Goal: Task Accomplishment & Management: Complete application form

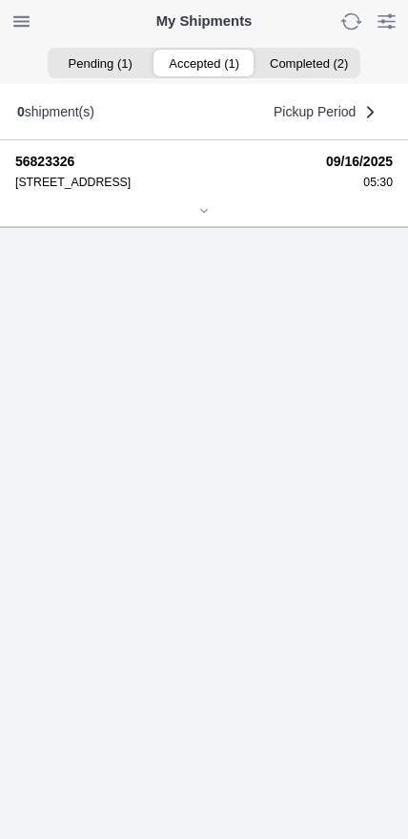
click at [215, 57] on ion-segment-button "Accepted (1)" at bounding box center [204, 63] width 104 height 27
click at [206, 219] on div at bounding box center [204, 212] width 378 height 14
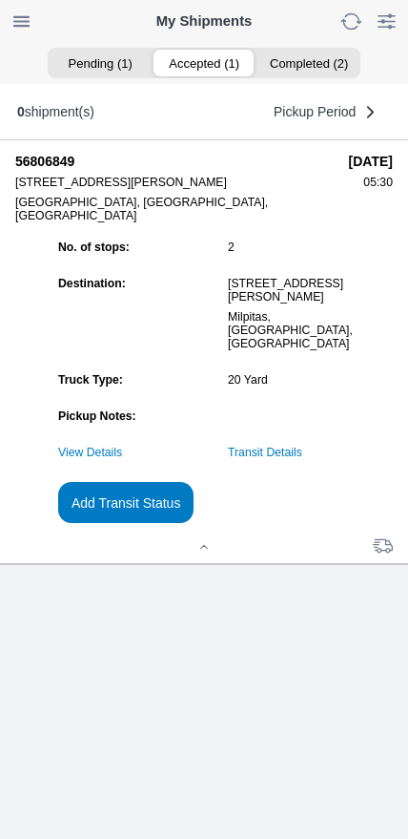
click at [301, 459] on link "Transit Details" at bounding box center [265, 452] width 74 height 13
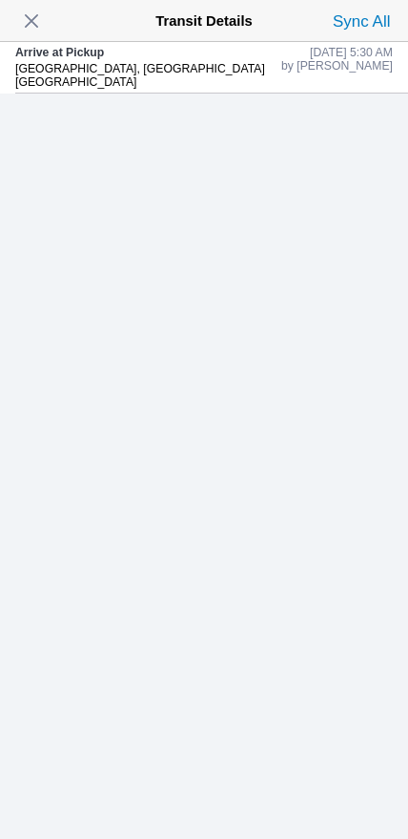
click at [37, 16] on span "button" at bounding box center [31, 21] width 27 height 27
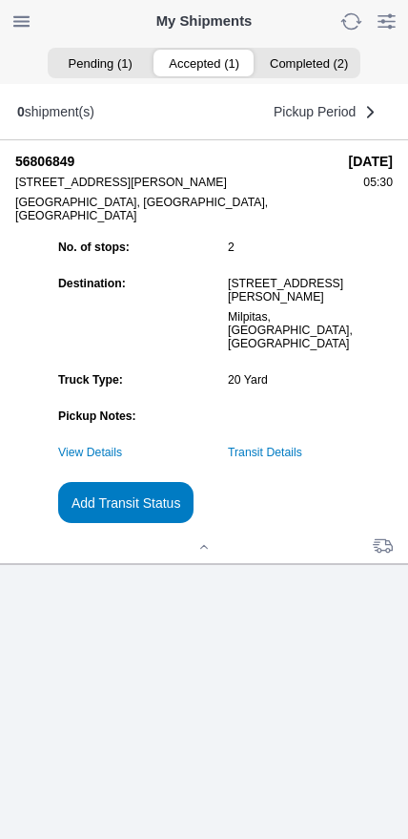
click at [194, 523] on button "Add Transit Status" at bounding box center [126, 502] width 136 height 41
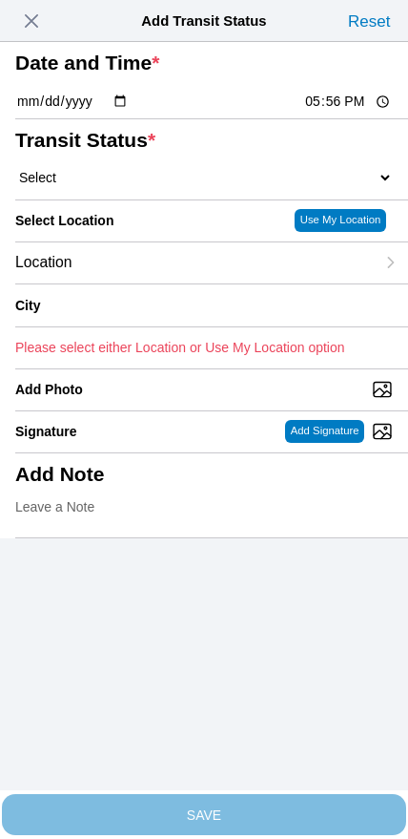
click at [333, 112] on input "17:56" at bounding box center [348, 102] width 90 height 20
click at [343, 112] on input "06:10" at bounding box center [348, 102] width 90 height 20
type input "06:15"
click at [127, 186] on select "Select Arrive at Drop Off Arrive at Pickup Break Start Break Stop Depart Drop O…" at bounding box center [204, 177] width 378 height 17
select select "DPTPULOC"
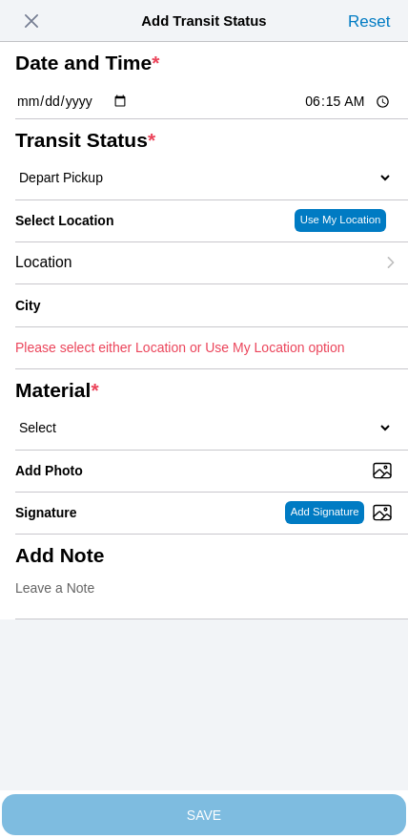
click at [152, 283] on div "Location" at bounding box center [195, 262] width 360 height 41
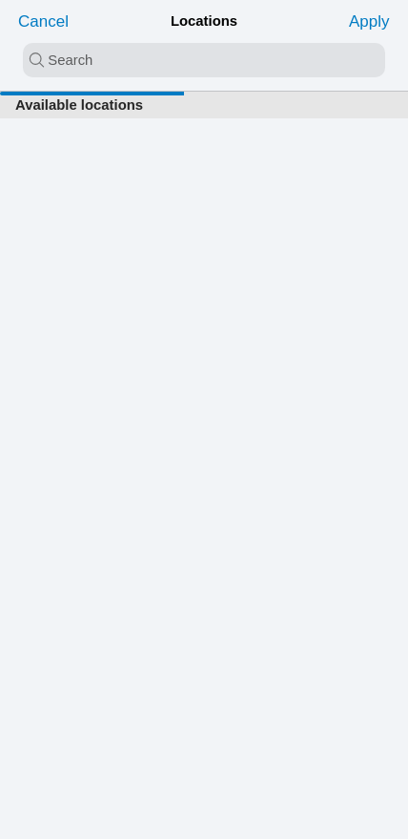
click at [160, 68] on input "search text" at bounding box center [204, 60] width 363 height 34
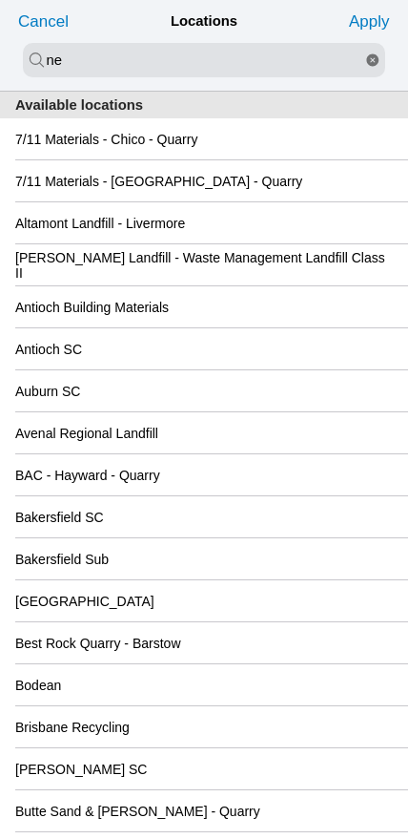
type input "n"
type input "a"
type input "san [PERSON_NAME]"
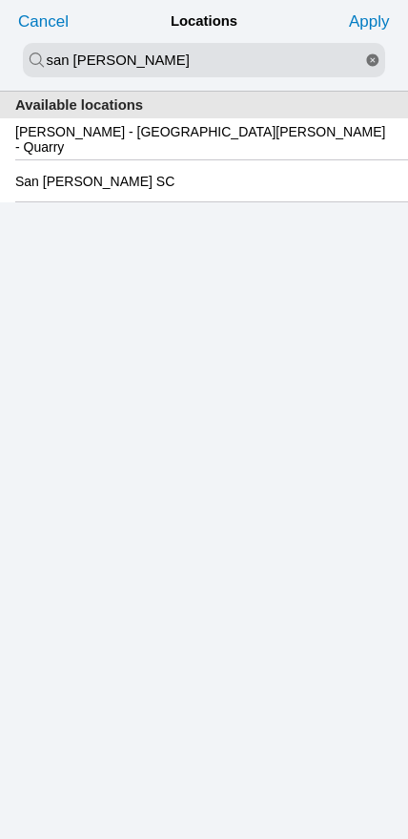
click at [0, 0] on slot "San [PERSON_NAME] SC" at bounding box center [0, 0] width 0 height 0
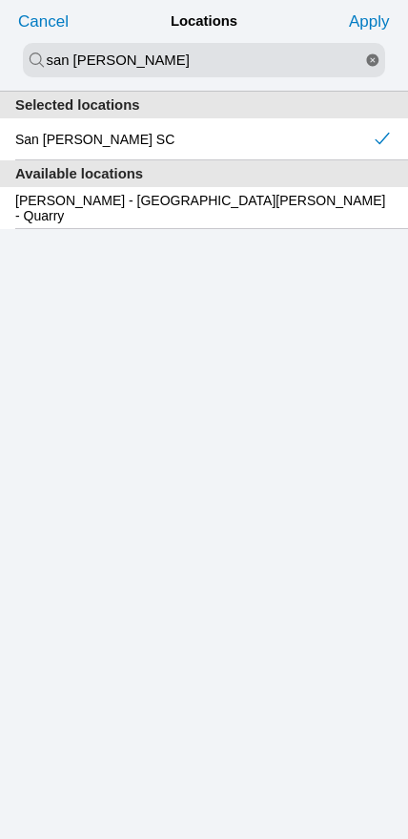
click at [0, 0] on slot "Apply" at bounding box center [0, 0] width 0 height 0
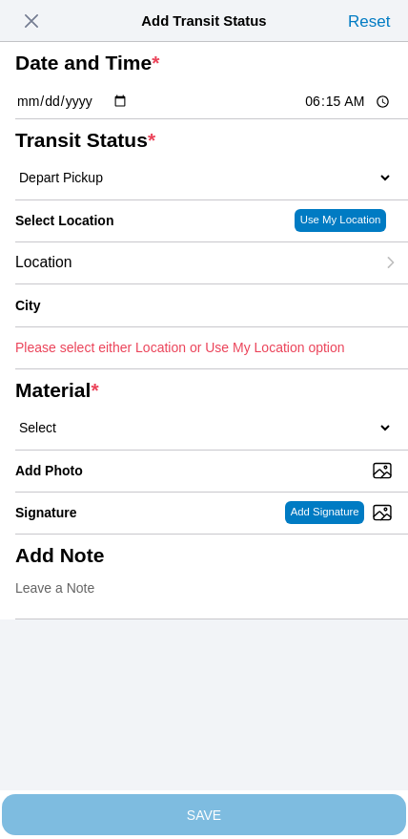
type input "[GEOGRAPHIC_DATA][PERSON_NAME]"
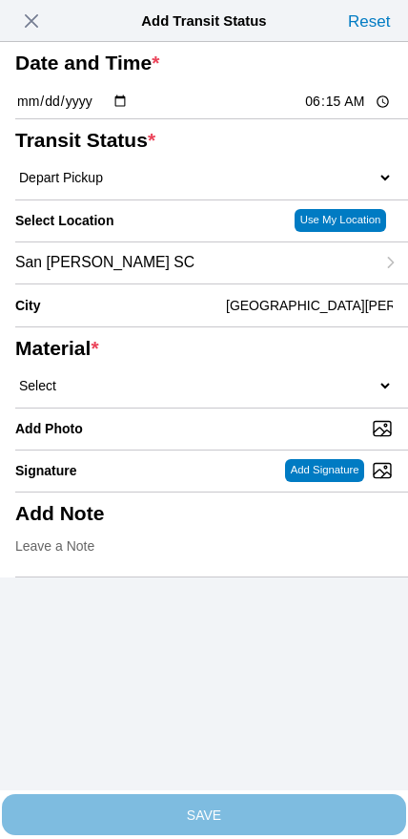
click at [277, 394] on select "Select 1" x 3" Rock 1" x 4" Rock 2" x 4" Rock Asphalt Cold Patch Backfill Spec …" at bounding box center [204, 385] width 378 height 17
select select "708654"
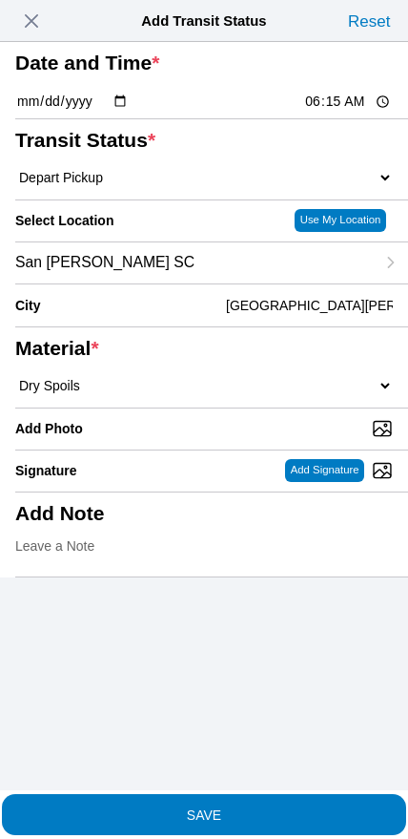
click at [243, 807] on span "SAVE" at bounding box center [204, 813] width 378 height 13
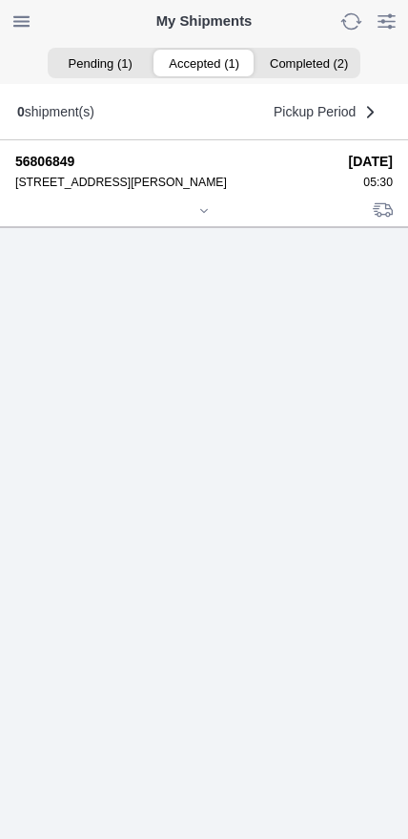
click at [201, 217] on icon at bounding box center [203, 210] width 11 height 11
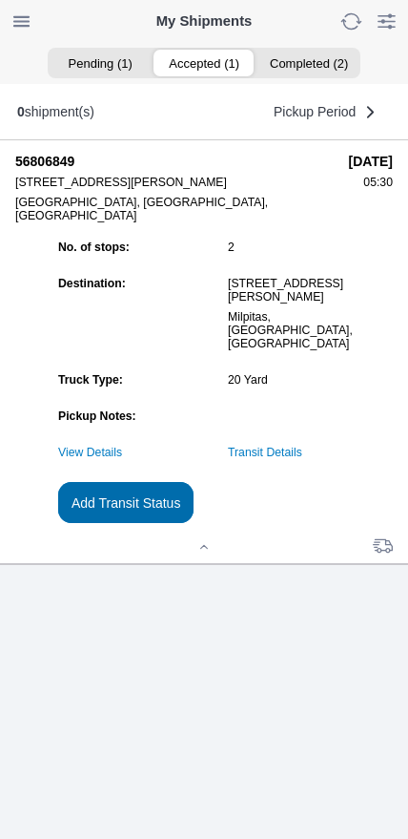
click at [0, 0] on slot "Add Transit Status" at bounding box center [0, 0] width 0 height 0
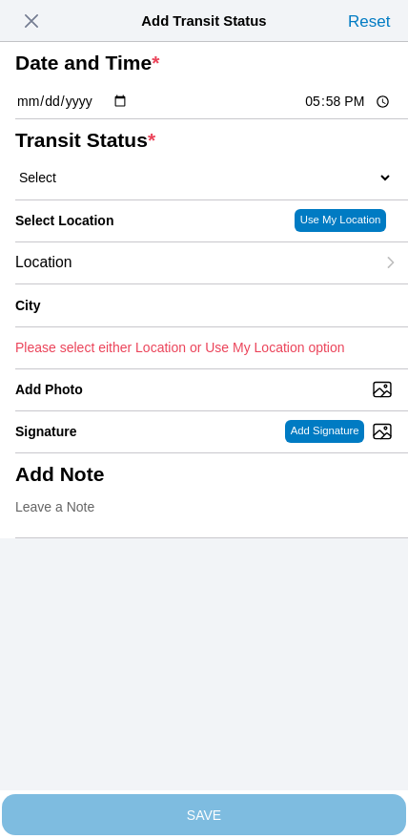
click at [334, 112] on input "17:58" at bounding box center [348, 102] width 90 height 20
type input "20:25"
click at [121, 186] on select "Select Arrive at Drop Off Arrive at Pickup Break Start Break Stop Depart Drop O…" at bounding box center [204, 177] width 378 height 17
select select "DPTDLVLOC"
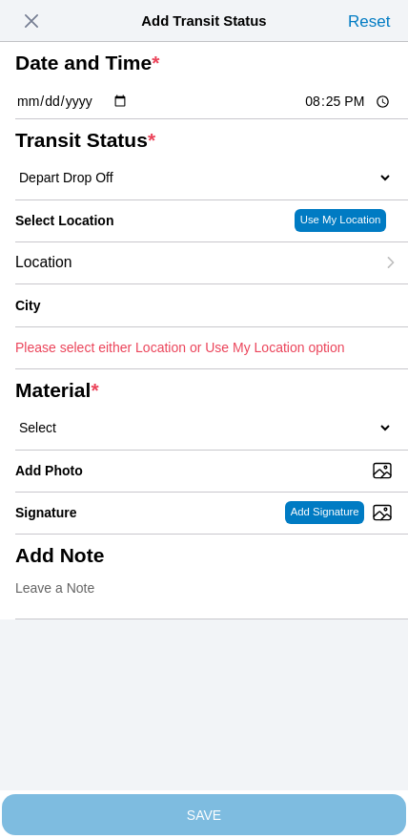
click at [138, 283] on div "Location" at bounding box center [195, 262] width 360 height 41
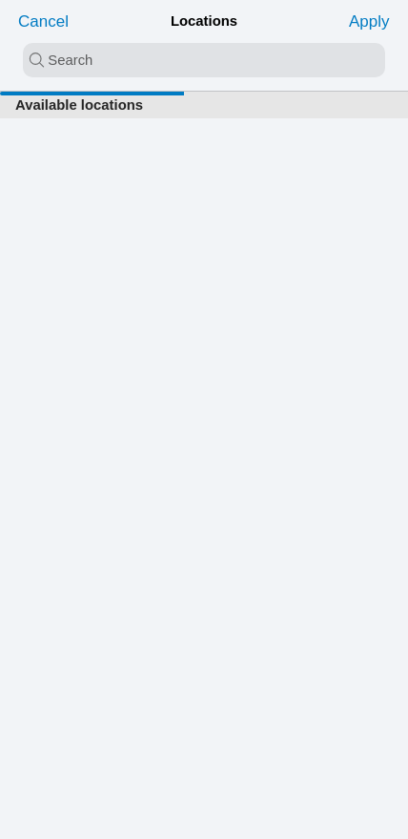
click at [179, 72] on input "search text" at bounding box center [204, 60] width 363 height 34
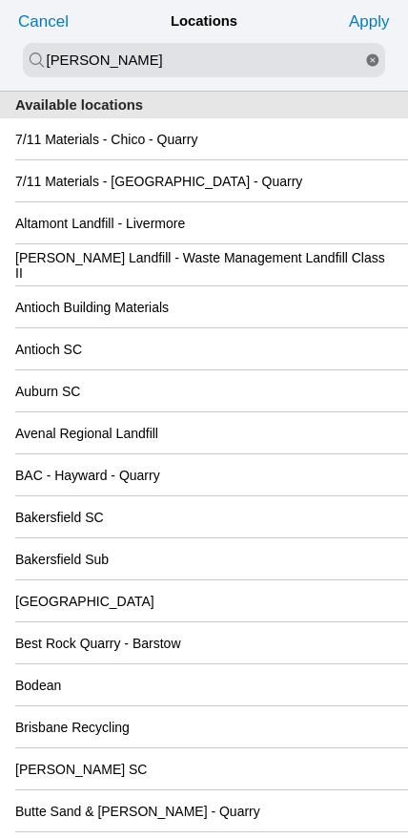
type input "[PERSON_NAME]"
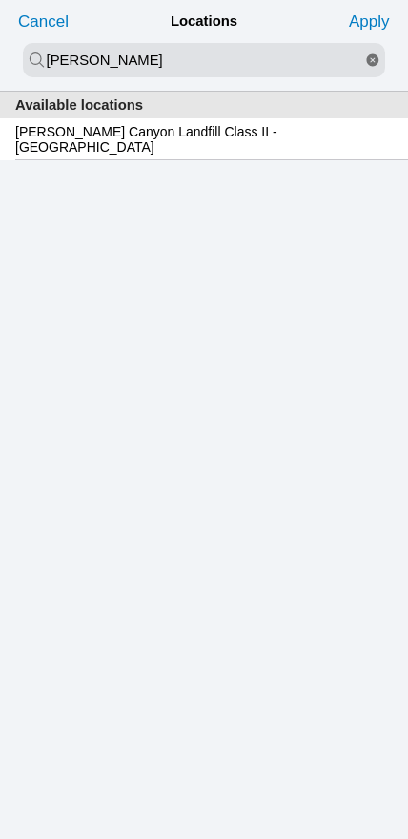
click at [0, 0] on slot "[PERSON_NAME] Canyon Landfill Class II - [GEOGRAPHIC_DATA]" at bounding box center [0, 0] width 0 height 0
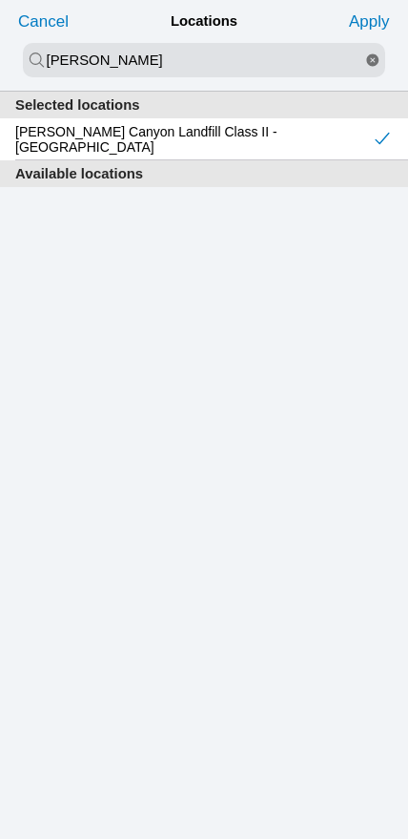
click at [0, 0] on slot "Apply" at bounding box center [0, 0] width 0 height 0
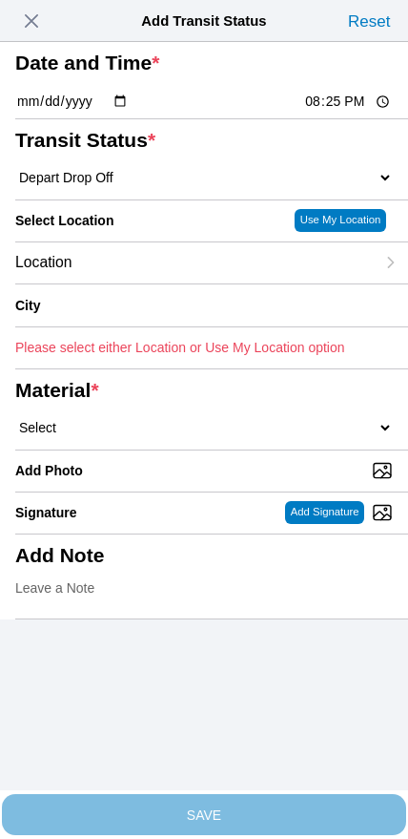
type input "[GEOGRAPHIC_DATA]"
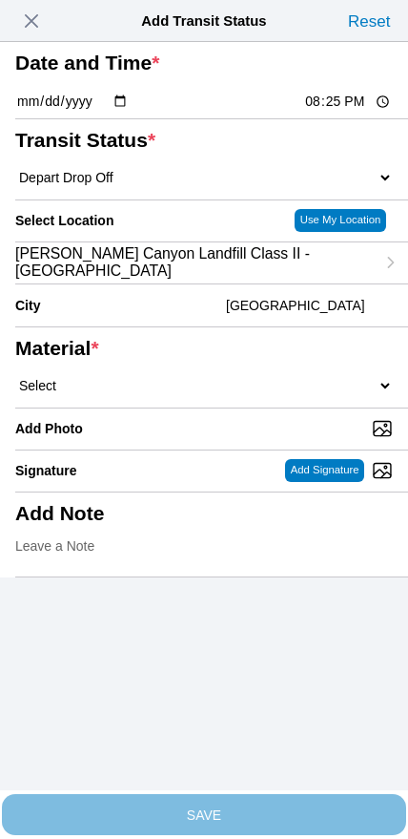
click at [261, 394] on select "Select 1" x 3" Rock 1" x 4" Rock 2" x 4" Rock Asphalt Cold Patch Backfill Spec …" at bounding box center [204, 385] width 378 height 17
select select "708654"
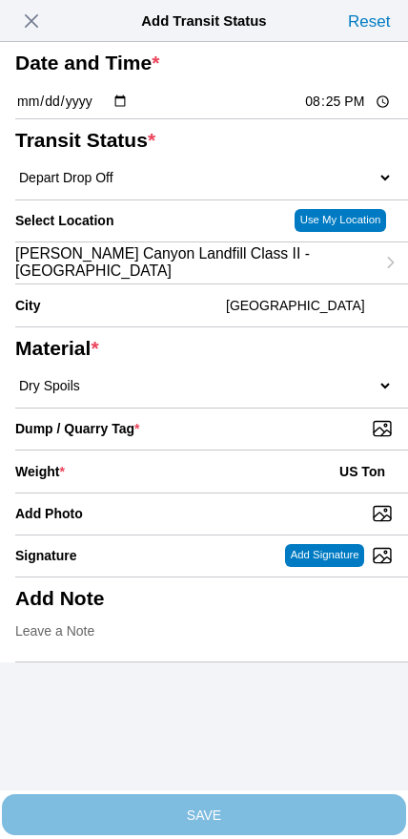
click at [298, 439] on input "Dump / Quarry Tag *" at bounding box center [211, 428] width 393 height 21
type input "C:\fakepath\image.jpg"
click at [223, 492] on div "Weight * US Ton" at bounding box center [204, 471] width 378 height 42
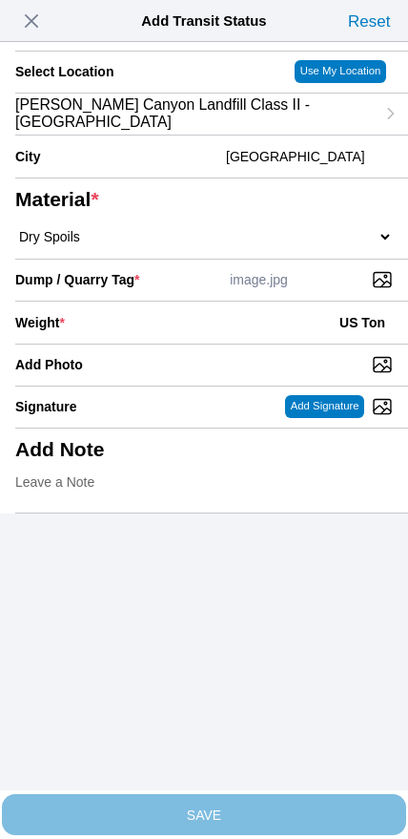
scroll to position [172, 0]
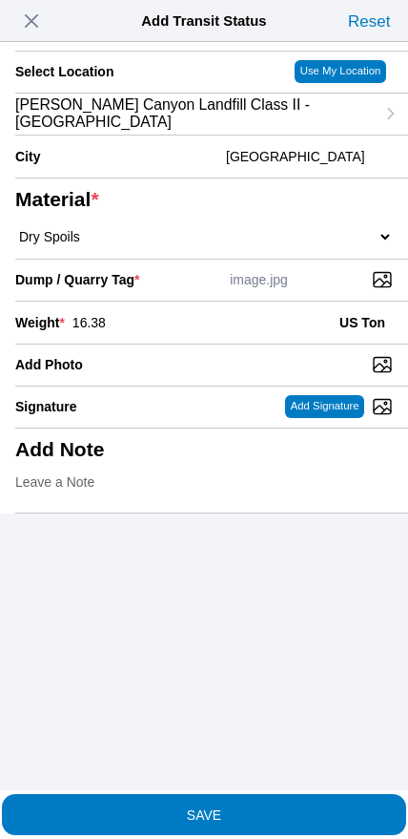
type input "16.38"
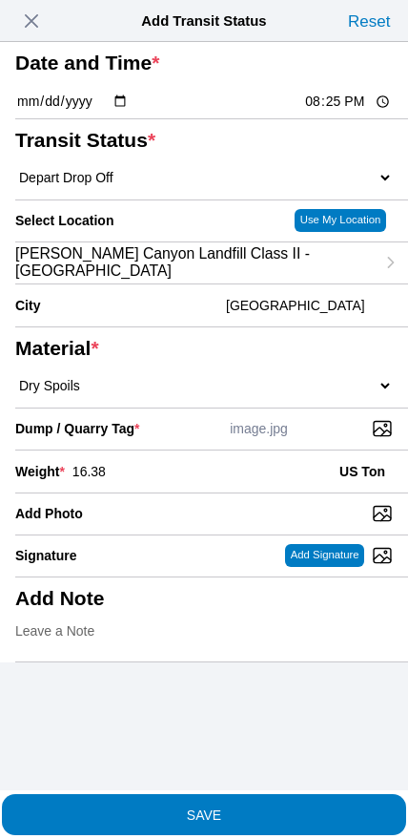
scroll to position [0, 0]
click at [314, 112] on input "20:25" at bounding box center [348, 102] width 90 height 20
click at [340, 112] on input "20:25" at bounding box center [348, 102] width 90 height 20
click at [334, 112] on input "20:25" at bounding box center [348, 102] width 90 height 20
click at [343, 112] on input "20:25" at bounding box center [348, 102] width 90 height 20
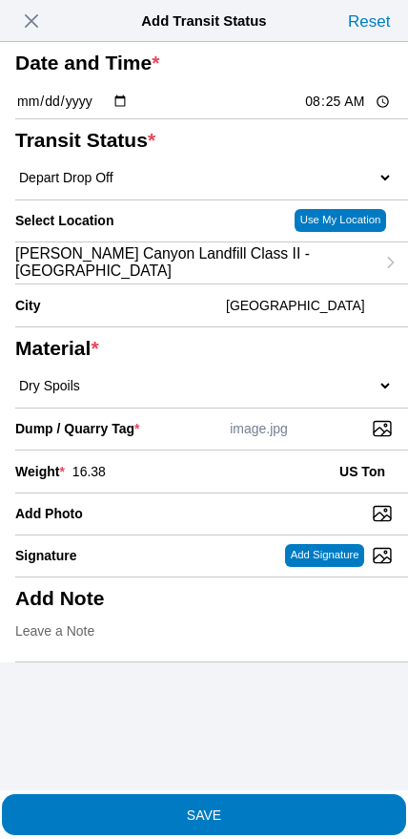
type input "08:25"
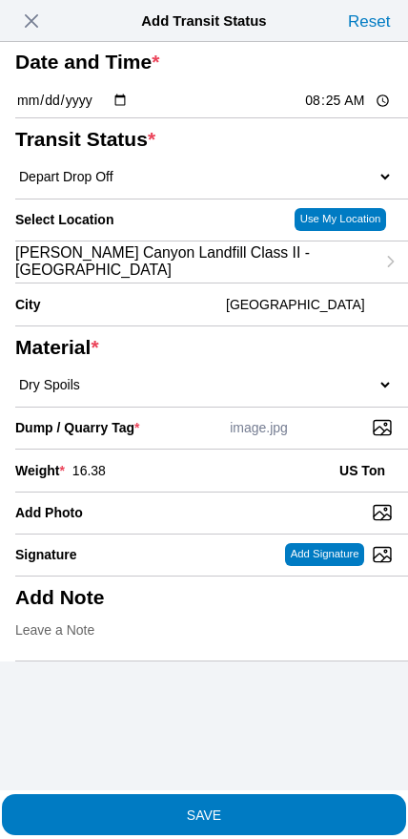
scroll to position [67, 0]
click at [240, 808] on span "SAVE" at bounding box center [204, 813] width 378 height 13
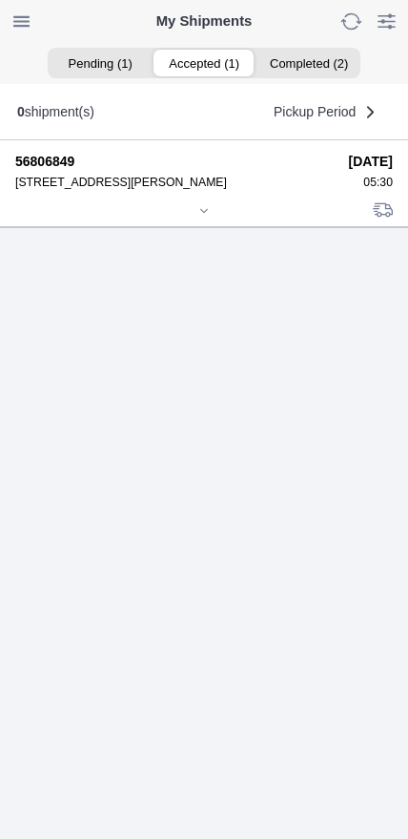
click at [198, 219] on div at bounding box center [204, 212] width 378 height 14
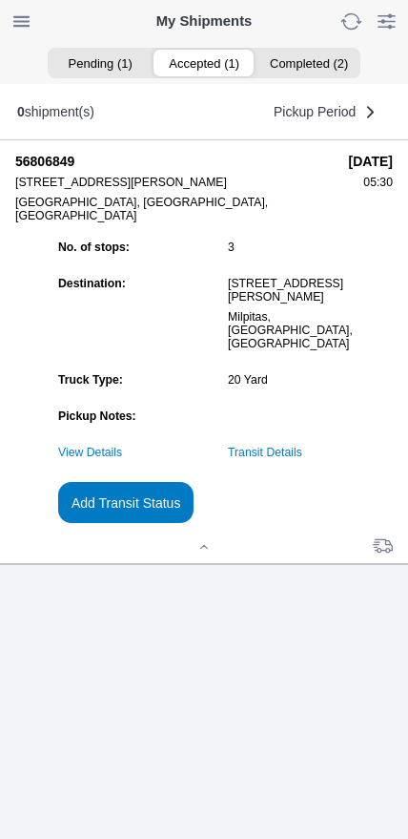
click at [0, 0] on slot "Add Transit Status" at bounding box center [0, 0] width 0 height 0
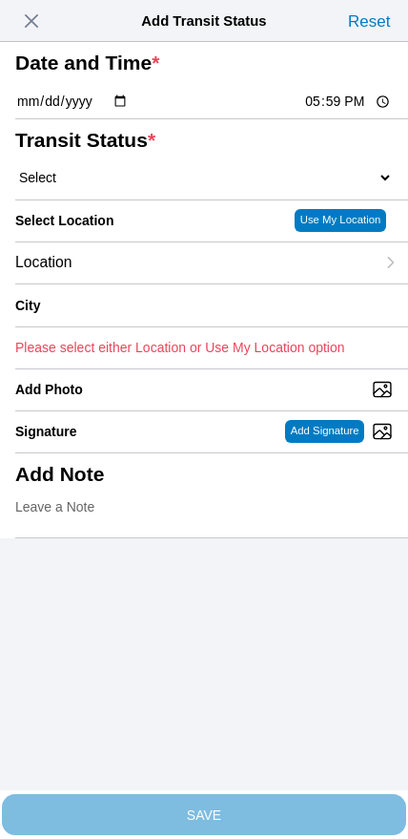
click at [318, 112] on input "17:59" at bounding box center [348, 102] width 90 height 20
type input "09:50"
click at [117, 186] on select "Select Arrive at Drop Off Arrive at Pickup Break Start Break Stop Depart Drop O…" at bounding box center [204, 177] width 378 height 17
select select "DPTPULOC"
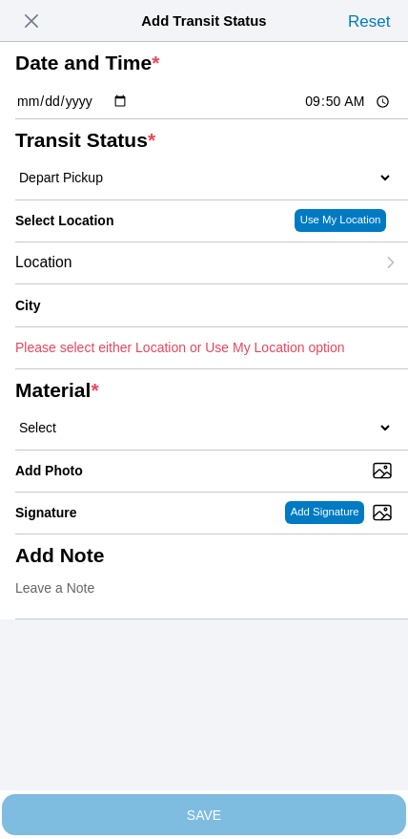
click at [138, 283] on div "Location" at bounding box center [195, 262] width 360 height 41
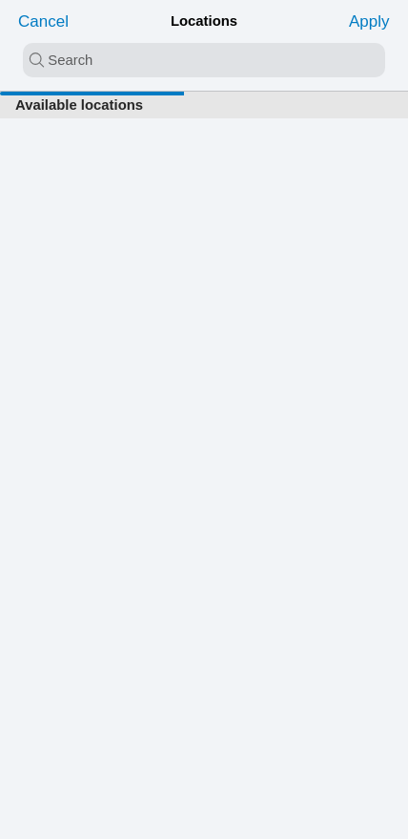
click at [184, 60] on input "search text" at bounding box center [204, 60] width 363 height 34
type input "oak"
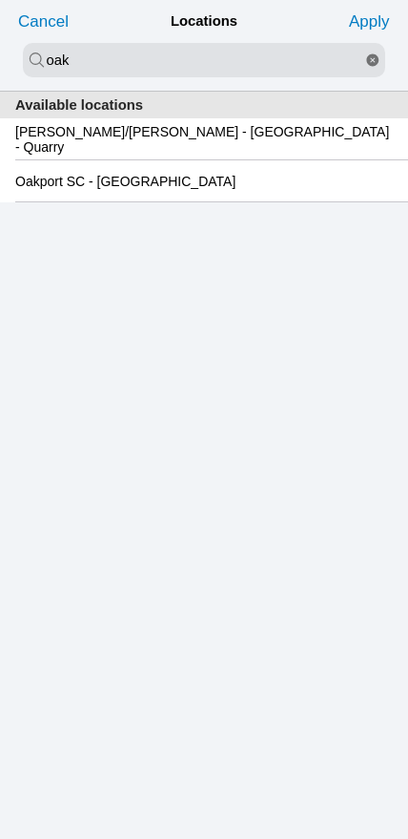
click at [0, 0] on slot "Oakport SC - [GEOGRAPHIC_DATA]" at bounding box center [0, 0] width 0 height 0
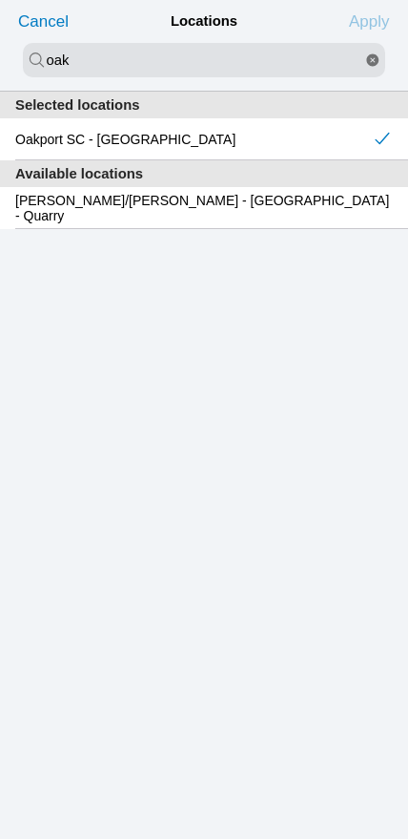
click at [0, 0] on slot "Apply" at bounding box center [0, 0] width 0 height 0
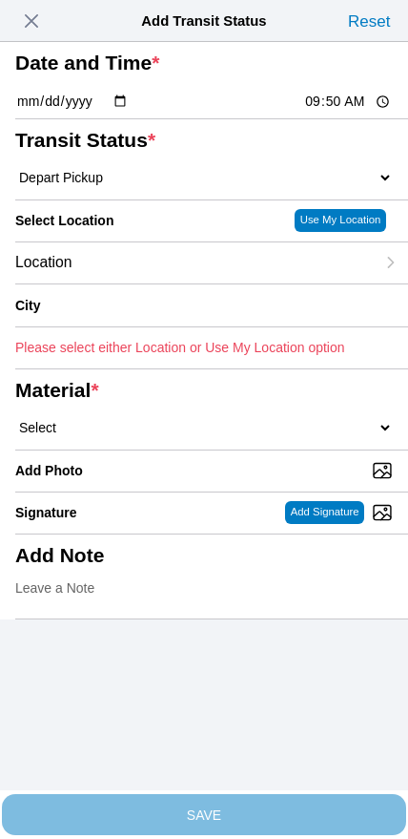
type input "[GEOGRAPHIC_DATA]"
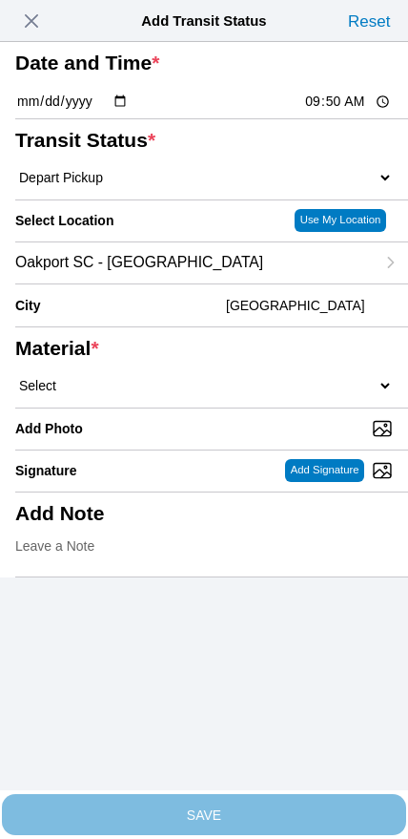
click at [247, 394] on select "Select 1" x 3" Rock 1" x 4" Rock 2" x 4" Rock Asphalt Cold Patch Backfill Spec …" at bounding box center [204, 385] width 378 height 17
select select "708654"
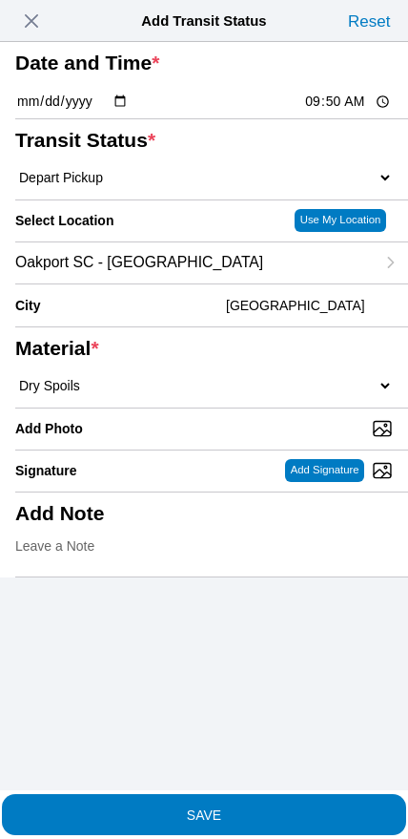
click at [0, 0] on slot "SAVE" at bounding box center [0, 0] width 0 height 0
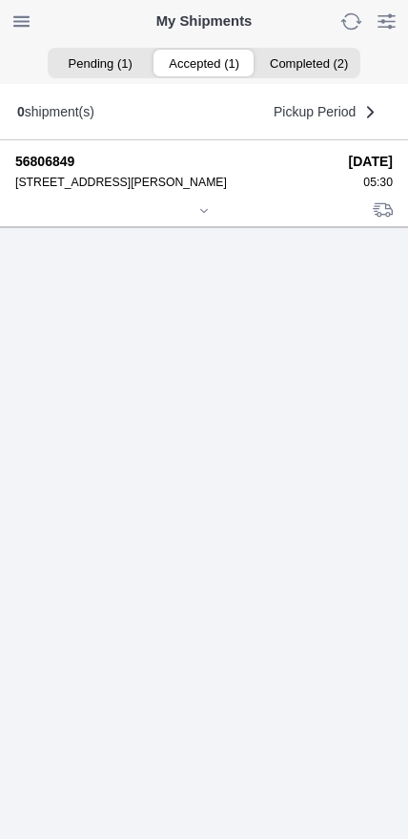
click at [192, 219] on div at bounding box center [204, 212] width 378 height 14
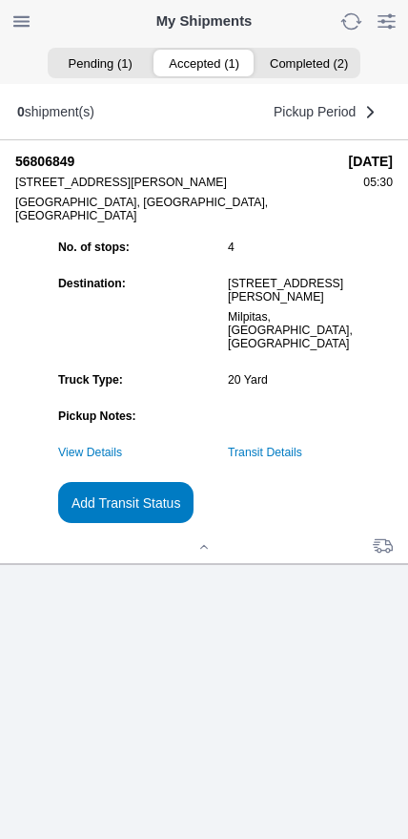
click at [0, 0] on slot "Add Transit Status" at bounding box center [0, 0] width 0 height 0
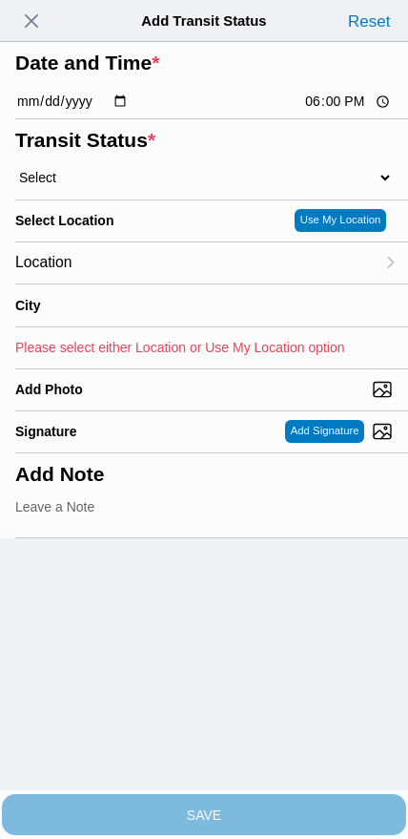
click at [339, 112] on input "18:00" at bounding box center [348, 102] width 90 height 20
type input "11:30"
click at [129, 186] on select "Select Arrive at Drop Off Arrive at Pickup Break Start Break Stop Depart Drop O…" at bounding box center [204, 177] width 378 height 17
select select "DPTDLVLOC"
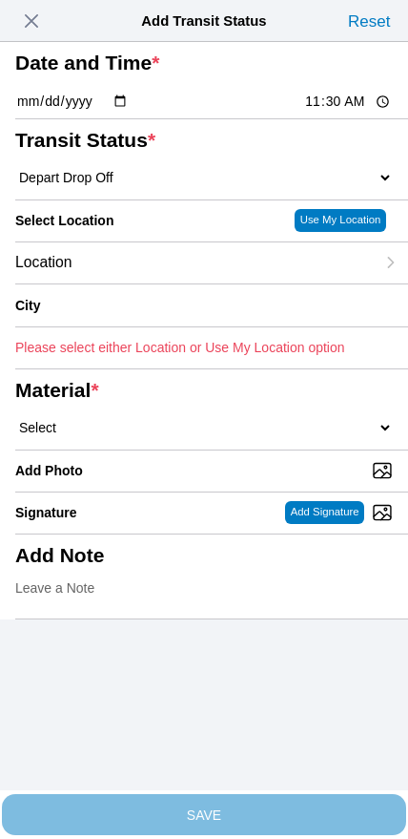
click at [157, 241] on div "Select Location" at bounding box center [154, 220] width 278 height 41
click at [198, 283] on div "Location" at bounding box center [195, 262] width 360 height 41
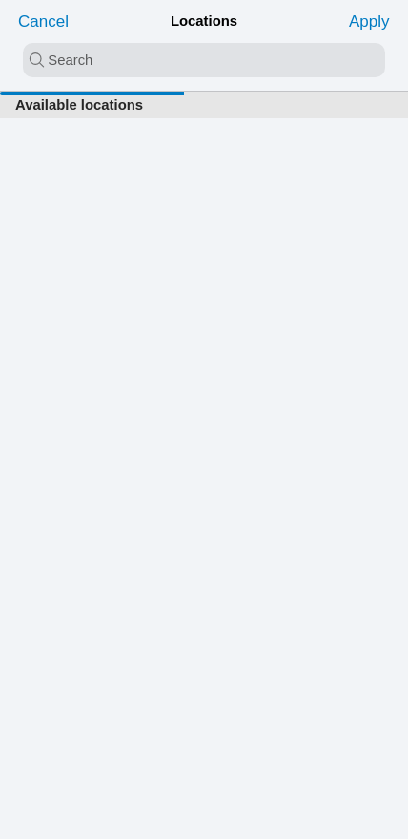
click at [162, 67] on input "search text" at bounding box center [204, 60] width 363 height 34
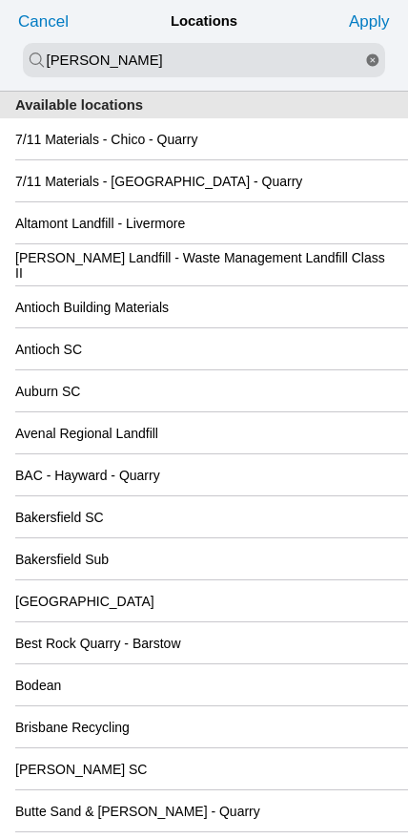
type input "[PERSON_NAME]"
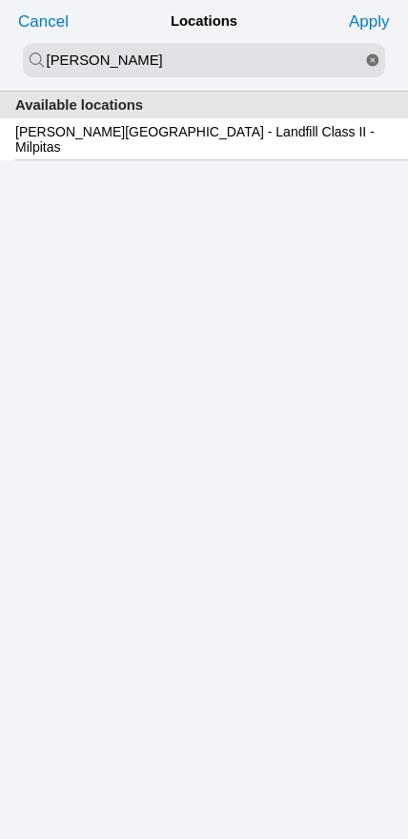
click at [171, 158] on div "[PERSON_NAME][GEOGRAPHIC_DATA] - Landfill Class II - Milpitas" at bounding box center [204, 138] width 378 height 41
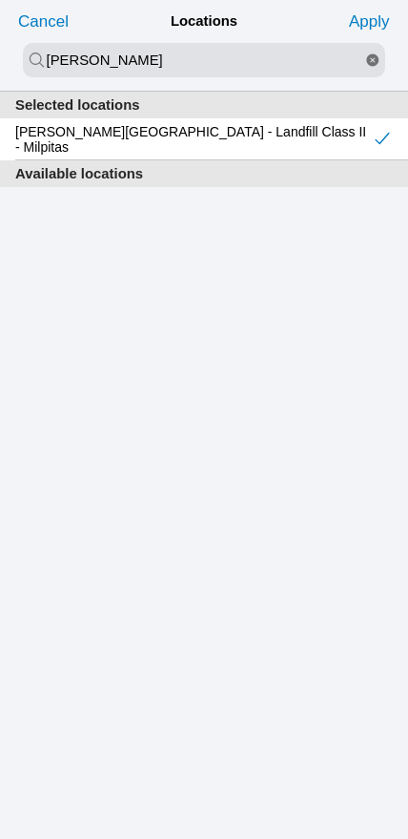
click at [0, 0] on slot "Apply" at bounding box center [0, 0] width 0 height 0
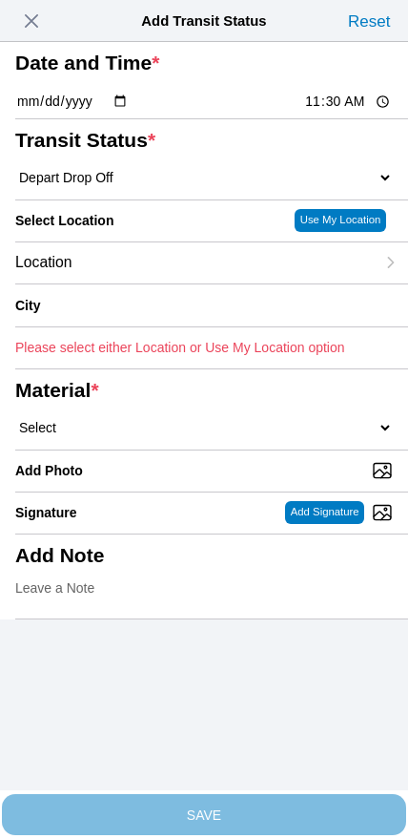
type input "Milpitas"
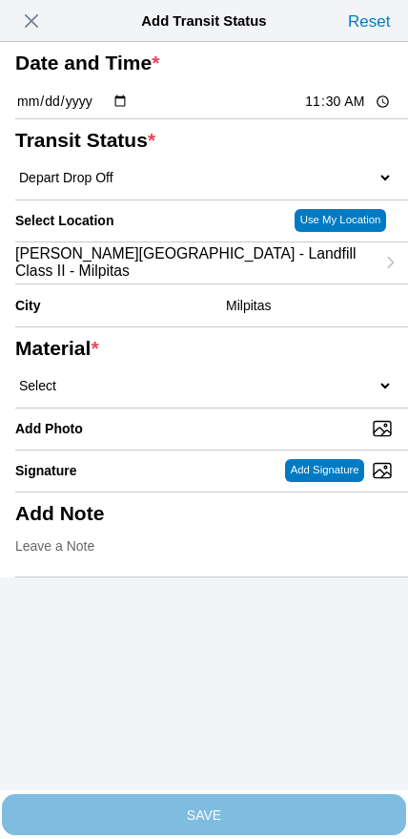
click at [240, 394] on select "Select 1" x 3" Rock 1" x 4" Rock 2" x 4" Rock Asphalt Cold Patch Backfill Spec …" at bounding box center [204, 385] width 378 height 17
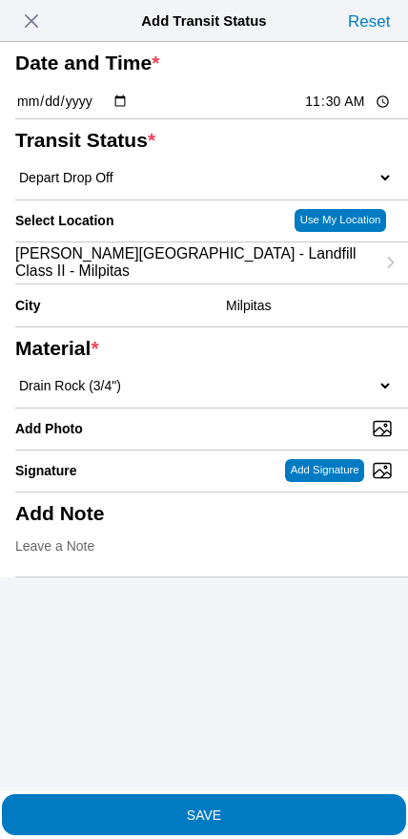
click at [279, 394] on select "Select 1" x 3" Rock 1" x 4" Rock 2" x 4" Rock Asphalt Cold Patch Backfill Spec …" at bounding box center [204, 385] width 378 height 17
select select "708654"
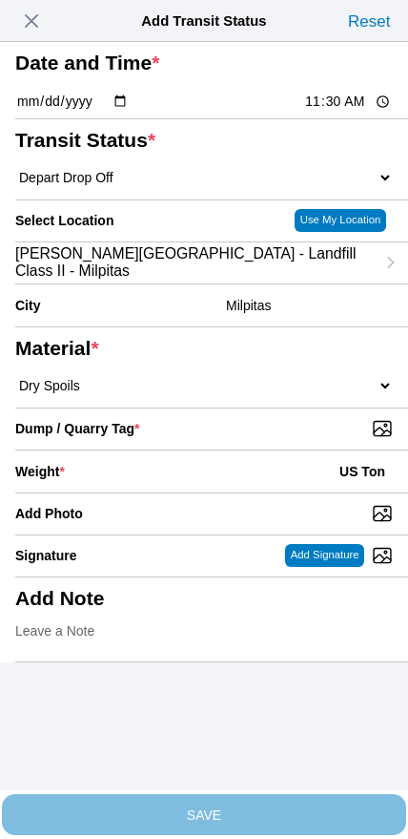
click at [282, 439] on input "Dump / Quarry Tag *" at bounding box center [211, 428] width 393 height 21
type input "C:\fakepath\image.jpg"
click at [190, 492] on div "Weight * US Ton" at bounding box center [204, 471] width 378 height 42
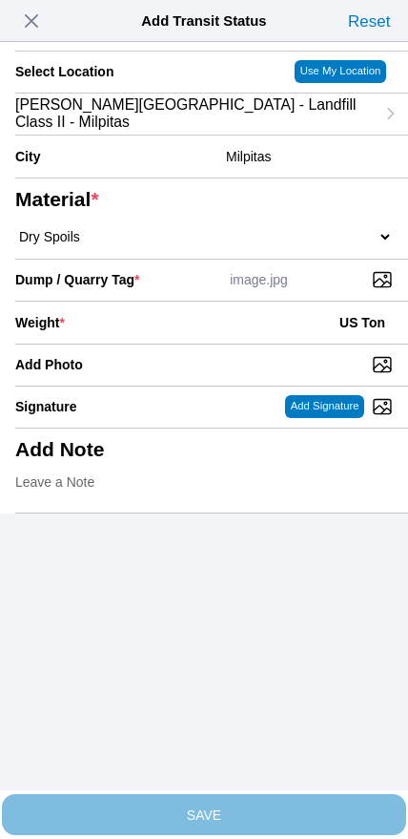
scroll to position [172, 0]
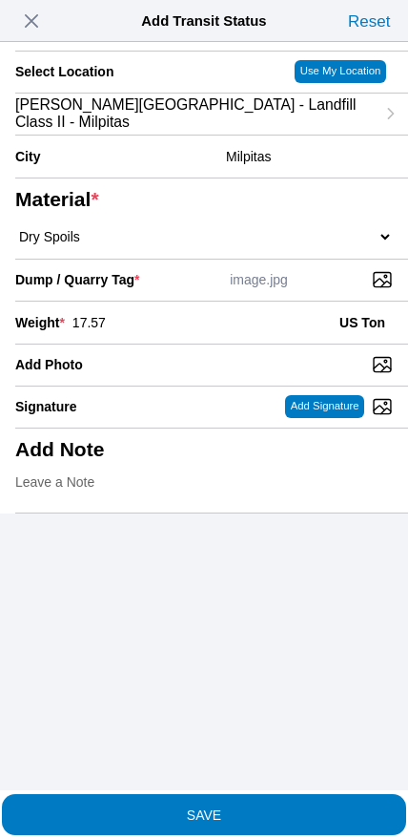
type input "17.57"
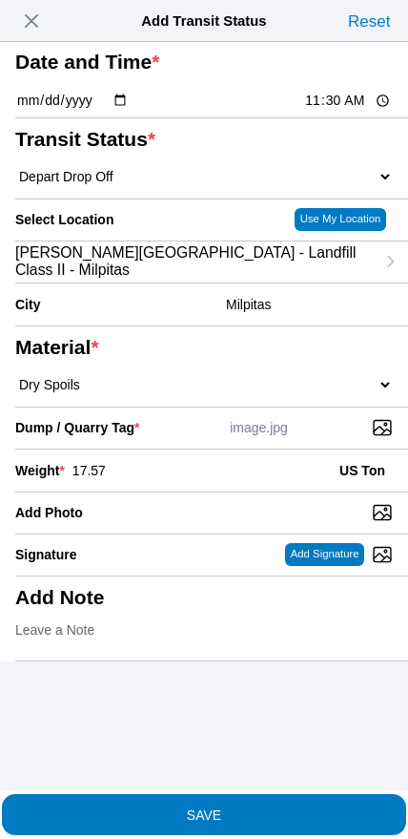
scroll to position [32, 0]
click at [233, 811] on span "SAVE" at bounding box center [204, 813] width 378 height 13
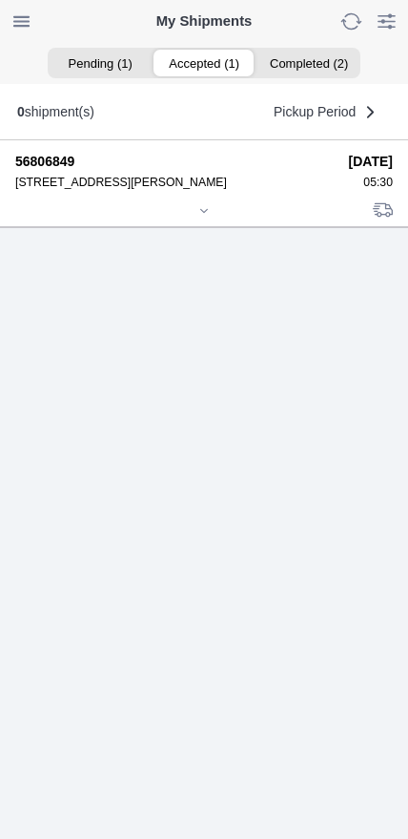
click at [210, 217] on icon at bounding box center [203, 210] width 11 height 11
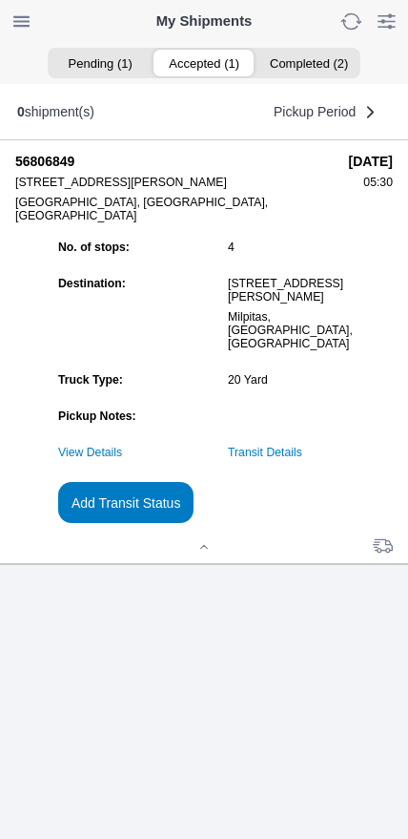
click at [0, 0] on slot "Add Transit Status" at bounding box center [0, 0] width 0 height 0
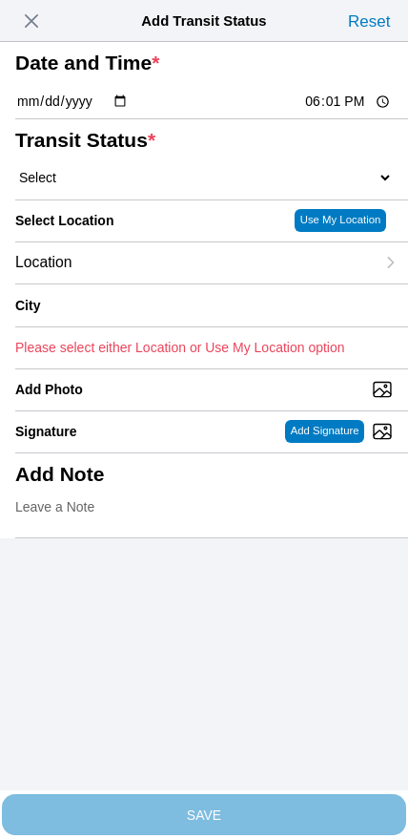
click at [327, 112] on input "18:01" at bounding box center [348, 102] width 90 height 20
type input "12:15"
click at [122, 186] on select "Select Arrive at Drop Off Arrive at Pickup Break Start Break Stop Depart Drop O…" at bounding box center [204, 177] width 378 height 17
select select "DPTPULOC"
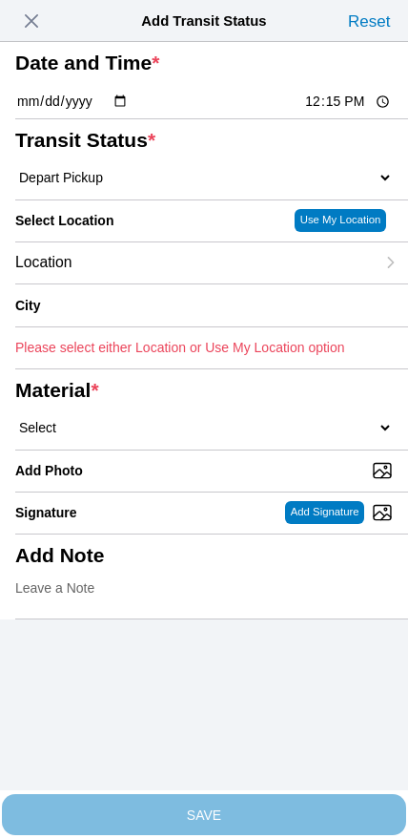
click at [149, 283] on div "Location" at bounding box center [195, 262] width 360 height 41
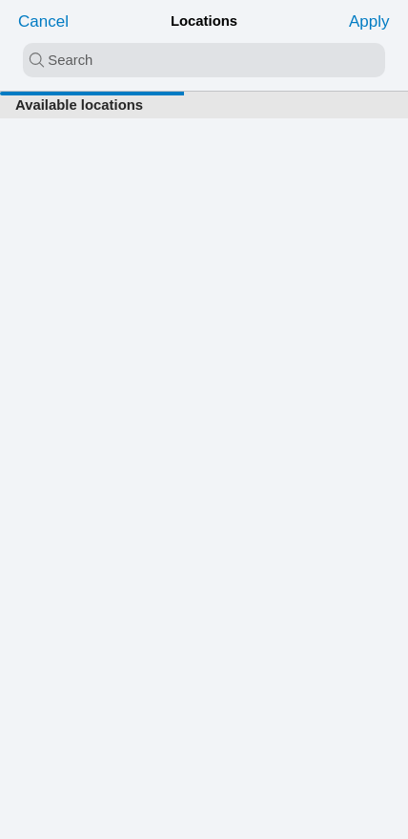
click at [193, 57] on input "search text" at bounding box center [204, 60] width 363 height 34
type input "redwood"
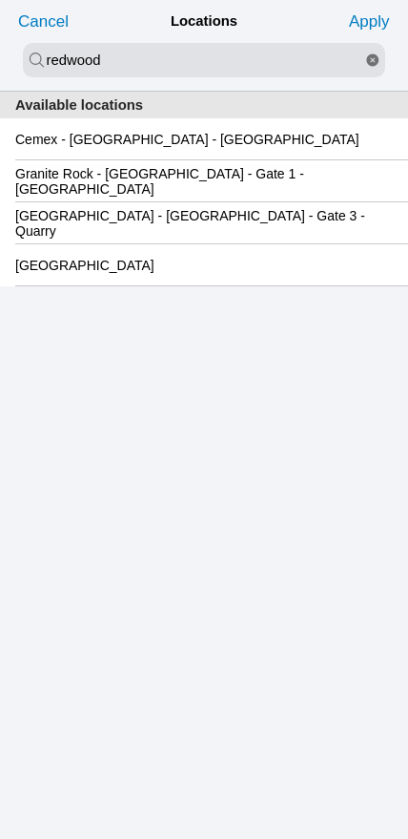
click at [0, 0] on slot "Granite Rock - [GEOGRAPHIC_DATA] - Gate 1 - [GEOGRAPHIC_DATA]" at bounding box center [0, 0] width 0 height 0
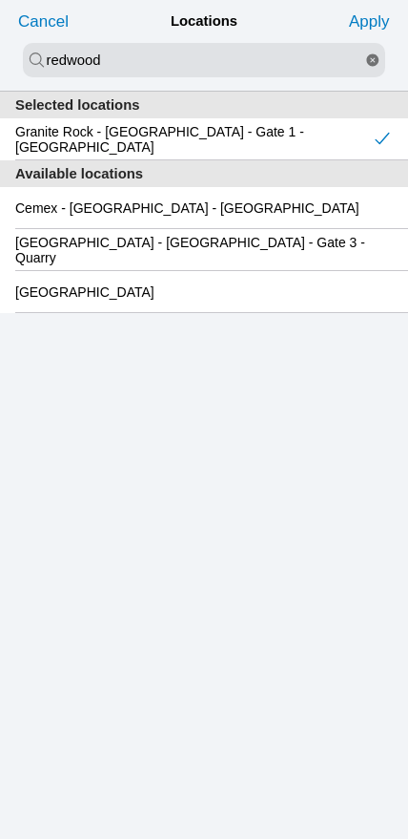
click at [0, 0] on slot "Apply" at bounding box center [0, 0] width 0 height 0
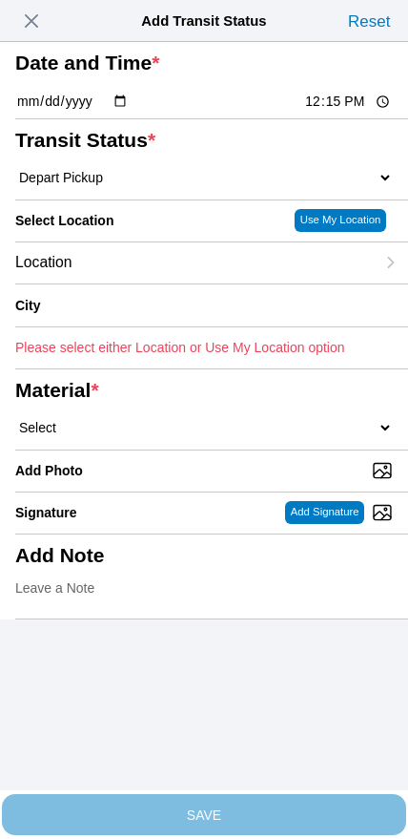
type input "[GEOGRAPHIC_DATA]"
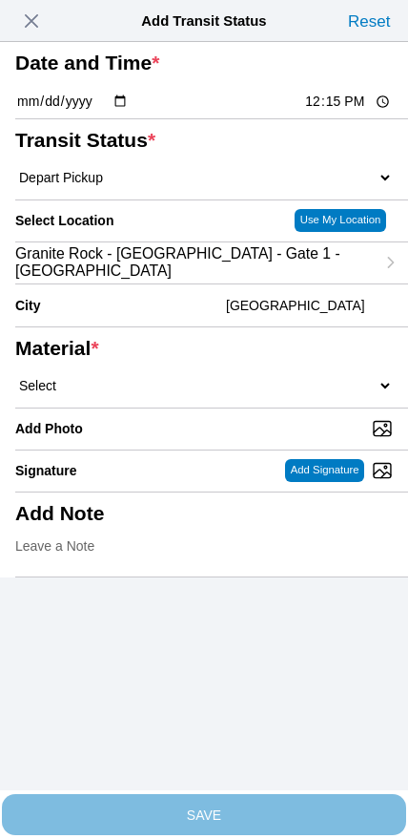
click at [239, 394] on select "Select 1" x 3" Rock 1" x 4" Rock 2" x 4" Rock Asphalt Cold Patch Backfill Spec …" at bounding box center [204, 385] width 378 height 17
select select "708648"
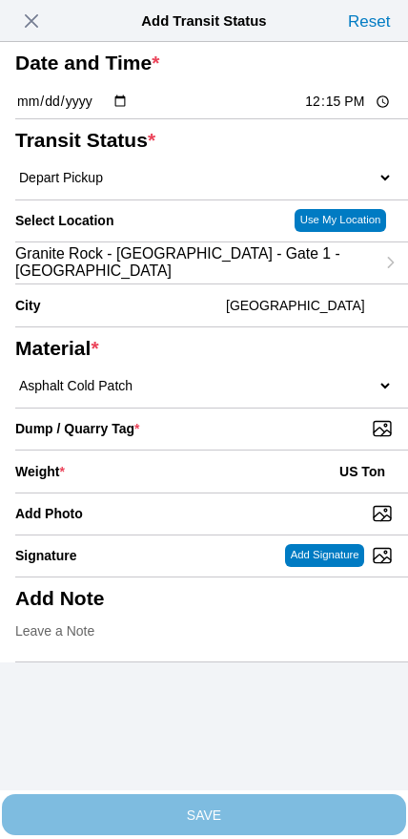
click at [266, 439] on input "Dump / Quarry Tag *" at bounding box center [211, 428] width 393 height 21
type input "C:\fakepath\image.jpg"
click at [179, 492] on div "Weight * US Ton" at bounding box center [204, 471] width 378 height 42
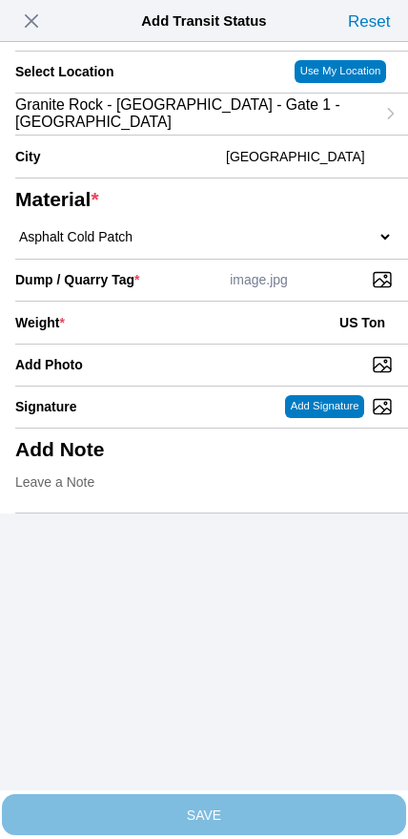
scroll to position [172, 0]
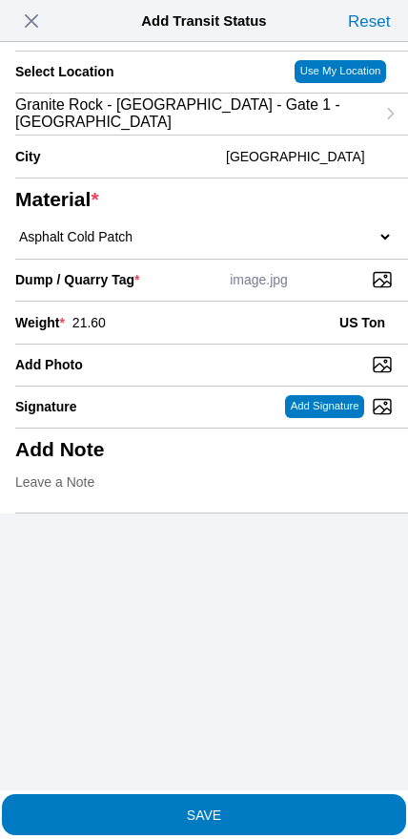
type input "21.60"
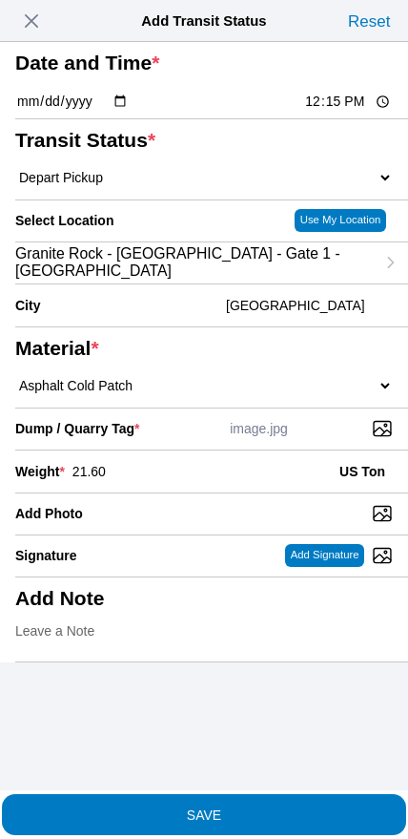
scroll to position [0, 0]
click at [256, 813] on button "SAVE" at bounding box center [204, 814] width 405 height 41
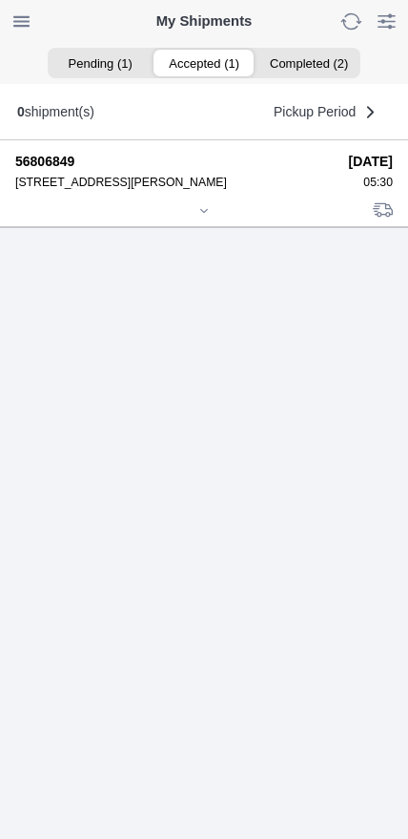
click at [198, 217] on icon at bounding box center [203, 210] width 11 height 11
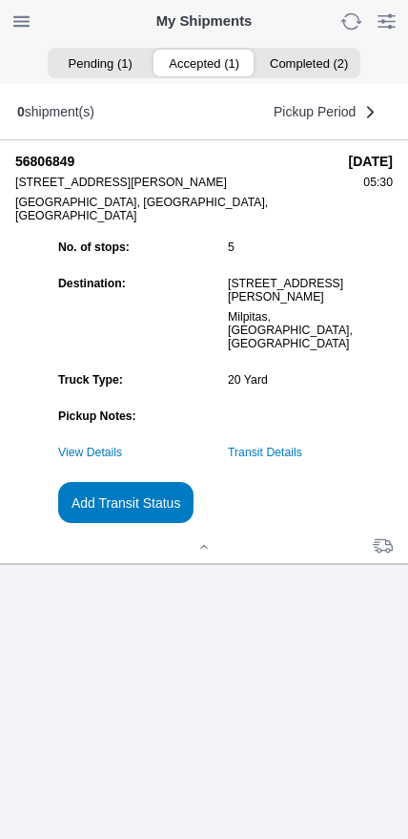
click at [0, 0] on slot "Add Transit Status" at bounding box center [0, 0] width 0 height 0
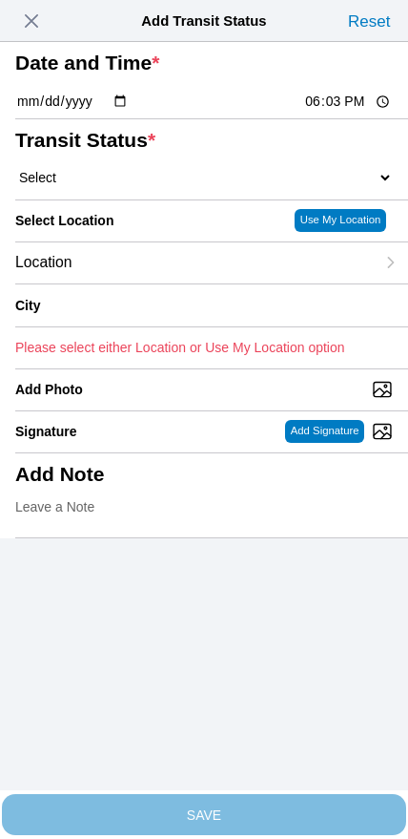
click at [342, 112] on input "18:03" at bounding box center [348, 102] width 90 height 20
type input "13:15"
click at [120, 186] on select "Select Arrive at Drop Off Arrive at Pickup Break Start Break Stop Depart Drop O…" at bounding box center [204, 177] width 378 height 17
select select "DPTDLVLOC"
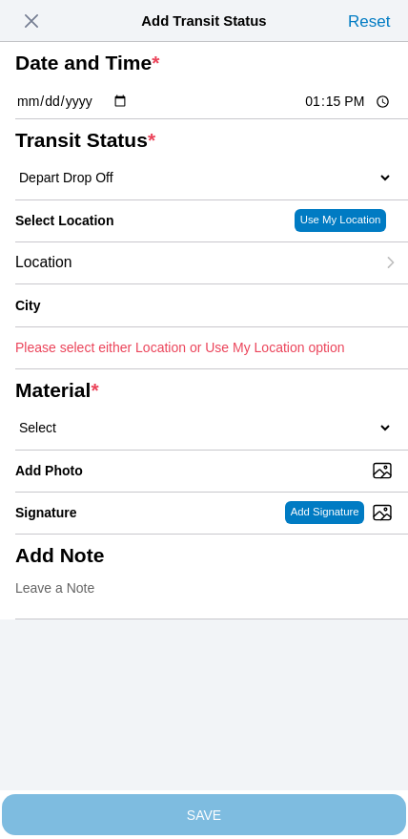
click at [147, 283] on div "Location" at bounding box center [195, 262] width 360 height 41
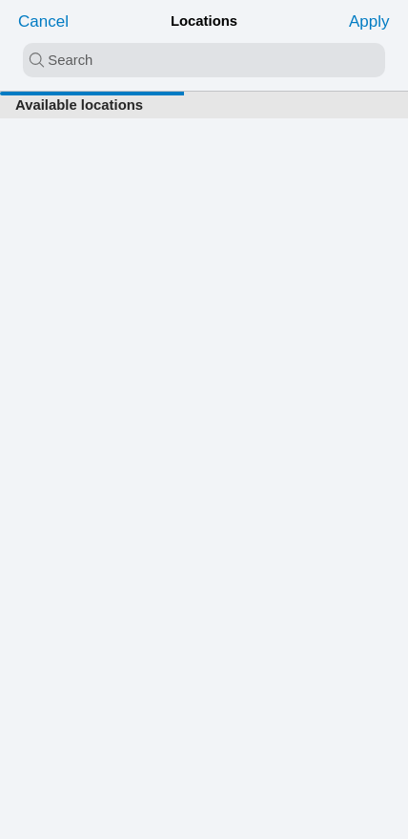
click at [192, 70] on input "search text" at bounding box center [204, 60] width 363 height 34
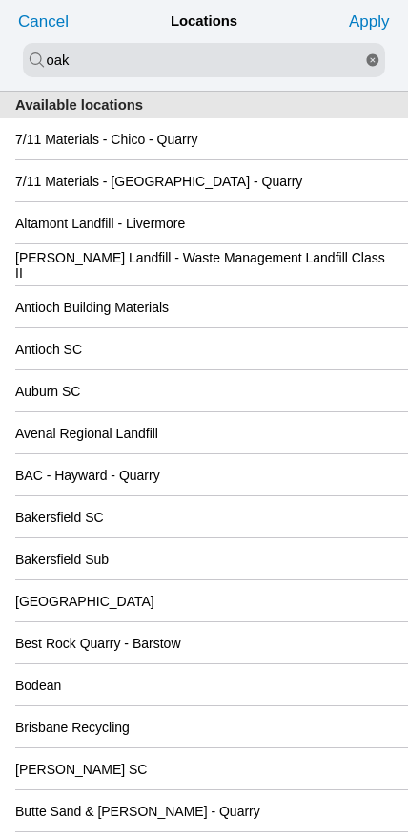
type input "oak"
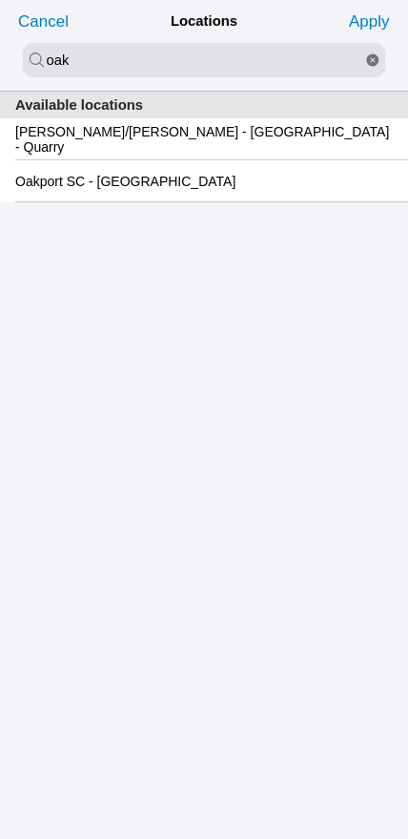
click at [0, 0] on slot "Oakport SC - [GEOGRAPHIC_DATA]" at bounding box center [0, 0] width 0 height 0
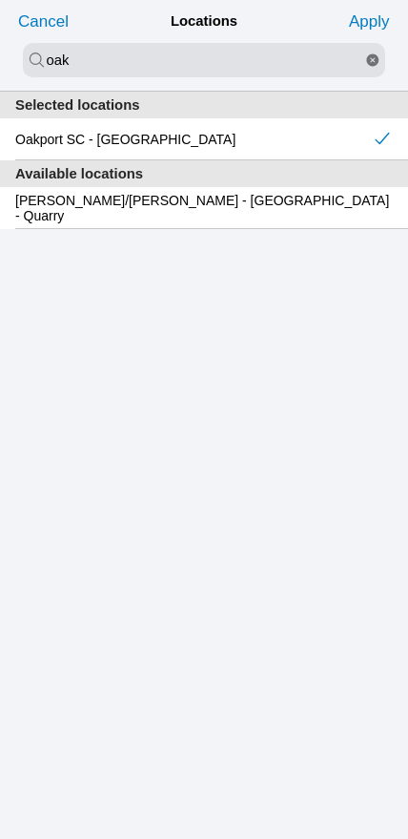
click at [0, 0] on slot "Apply" at bounding box center [0, 0] width 0 height 0
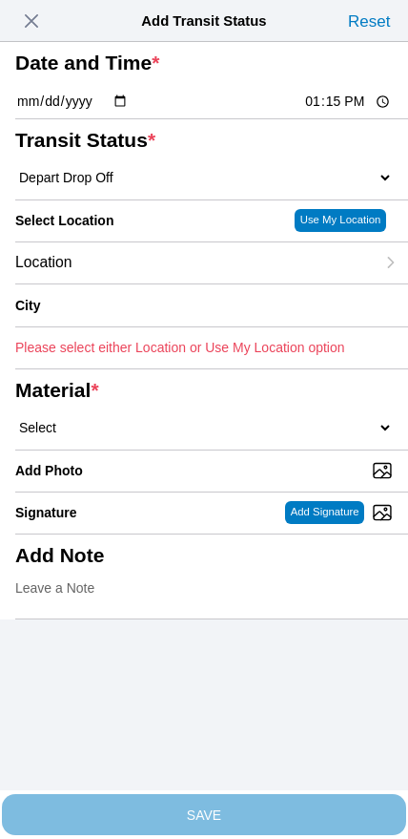
type input "[GEOGRAPHIC_DATA]"
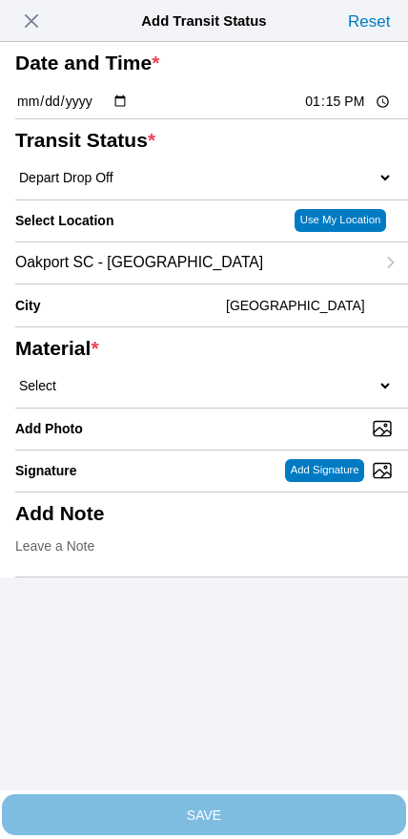
click at [253, 394] on select "Select 1" x 3" Rock 1" x 4" Rock 2" x 4" Rock Asphalt Cold Patch Backfill Spec …" at bounding box center [204, 385] width 378 height 17
select select "708648"
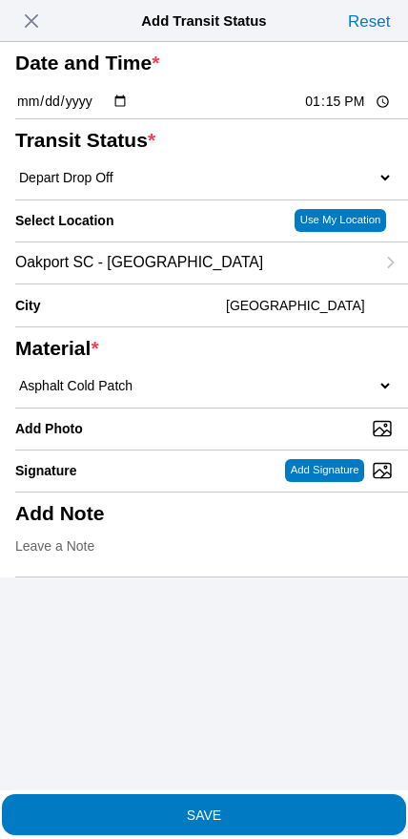
click at [217, 439] on input "Add Photo" at bounding box center [211, 428] width 393 height 21
type input "C:\fakepath\image.jpg"
click at [33, 22] on span "button" at bounding box center [31, 21] width 27 height 27
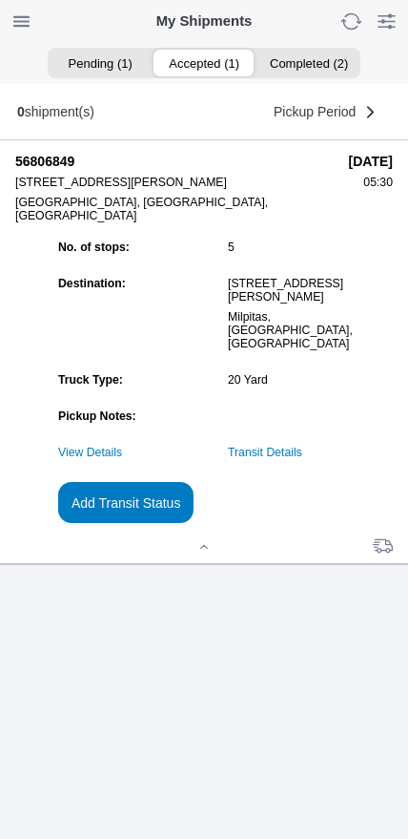
click at [302, 459] on link "Transit Details" at bounding box center [265, 452] width 74 height 13
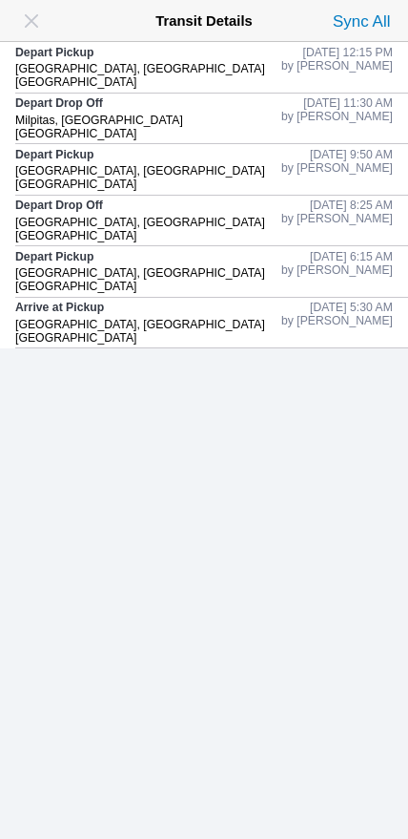
click at [35, 29] on span "button" at bounding box center [31, 21] width 27 height 27
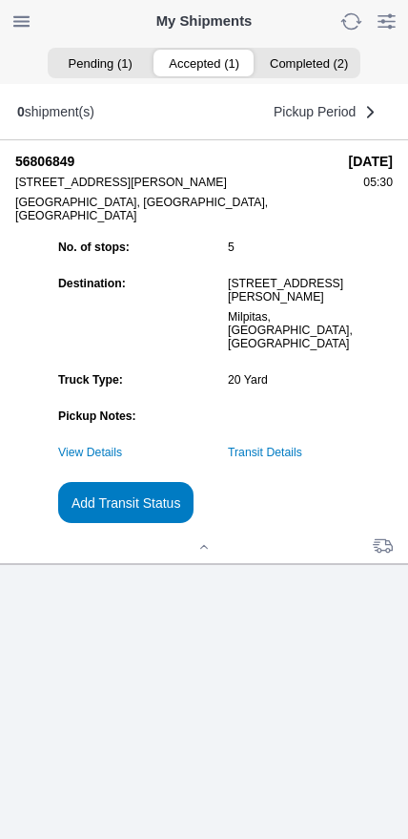
click at [0, 0] on slot "Add Transit Status" at bounding box center [0, 0] width 0 height 0
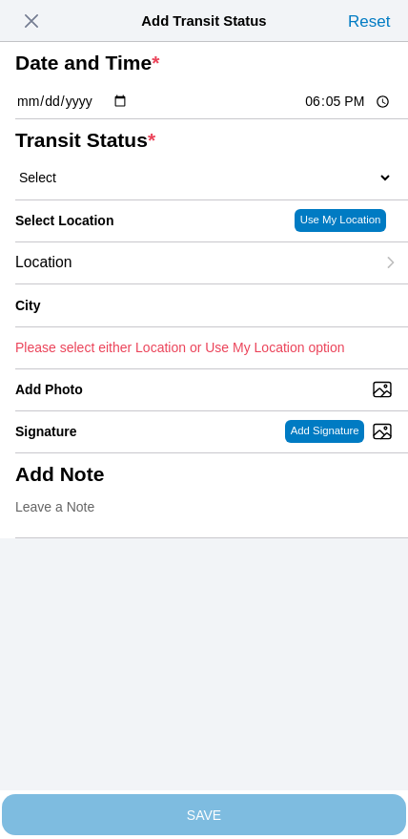
click at [44, 31] on span "button" at bounding box center [31, 21] width 27 height 27
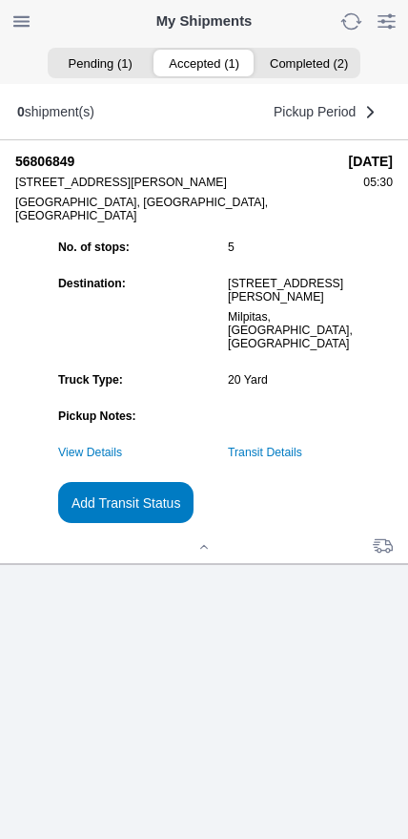
click at [297, 459] on link "Transit Details" at bounding box center [265, 452] width 74 height 13
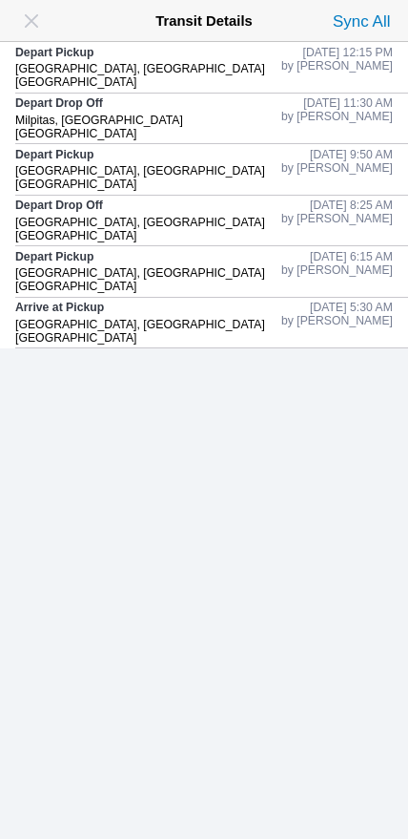
click at [28, 29] on span "button" at bounding box center [31, 21] width 27 height 27
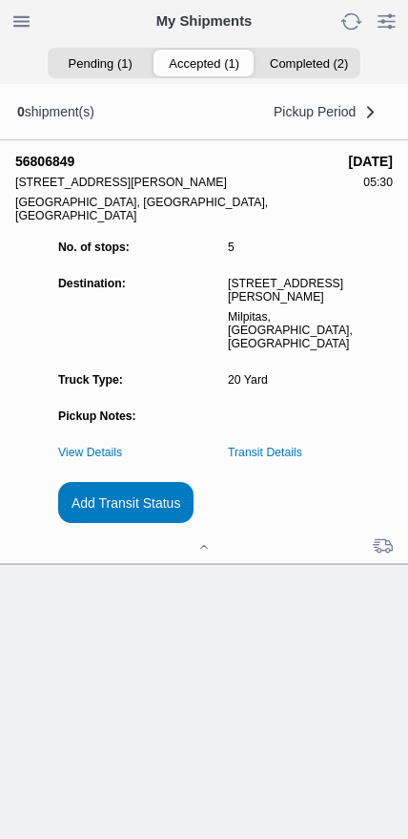
click at [0, 0] on slot "Add Transit Status" at bounding box center [0, 0] width 0 height 0
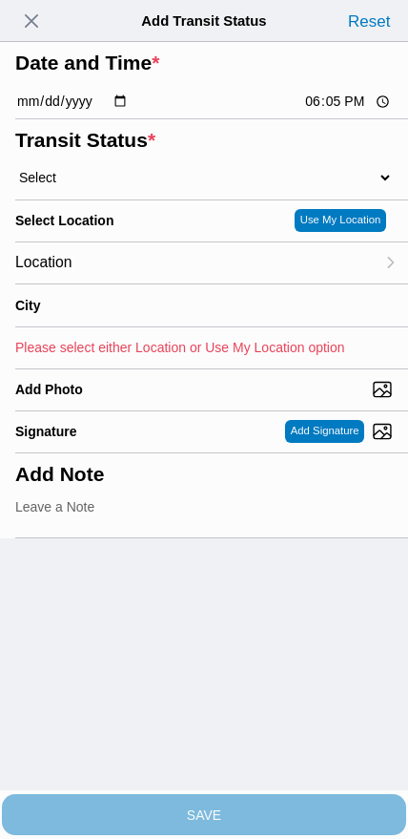
click at [329, 112] on input "18:05" at bounding box center [348, 102] width 90 height 20
type input "13:15"
click at [118, 186] on select "Select Arrive at Drop Off Arrive at Pickup Break Start Break Stop Depart Drop O…" at bounding box center [204, 177] width 378 height 17
select select "DPTDLVLOC"
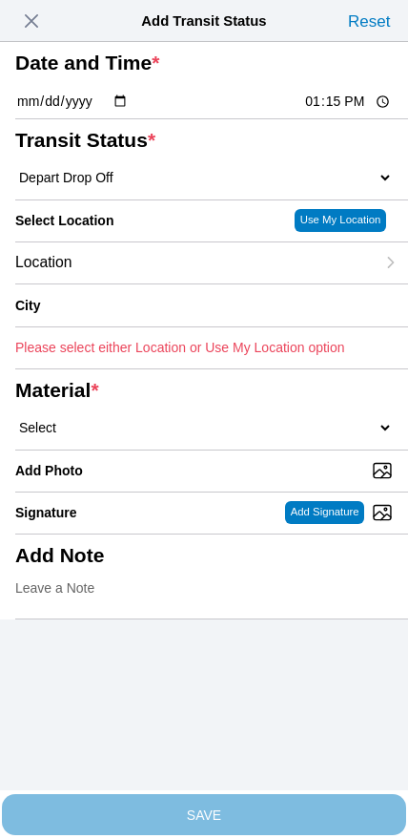
click at [133, 283] on div "Location" at bounding box center [195, 262] width 360 height 41
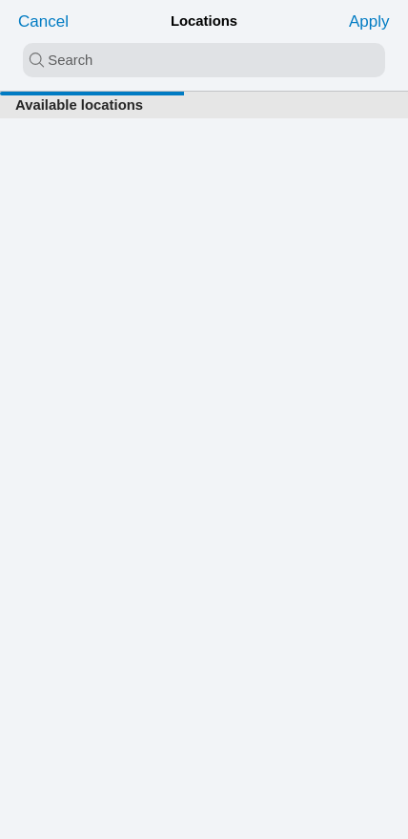
click at [182, 76] on input "search text" at bounding box center [204, 60] width 363 height 34
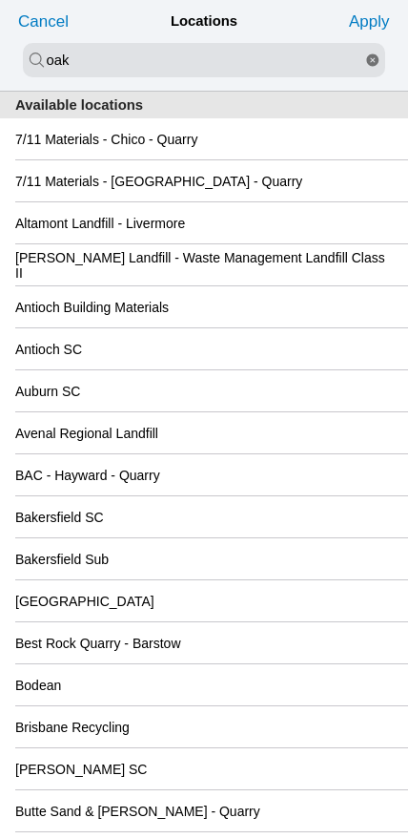
type input "oak"
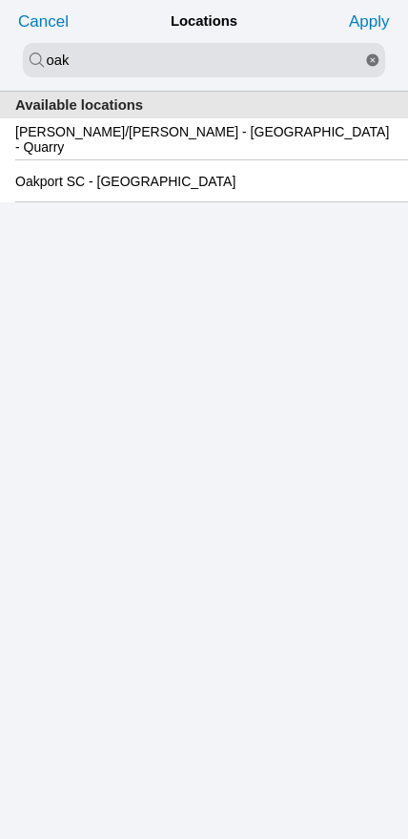
click at [188, 201] on div "Oakport SC - [GEOGRAPHIC_DATA]" at bounding box center [204, 180] width 378 height 41
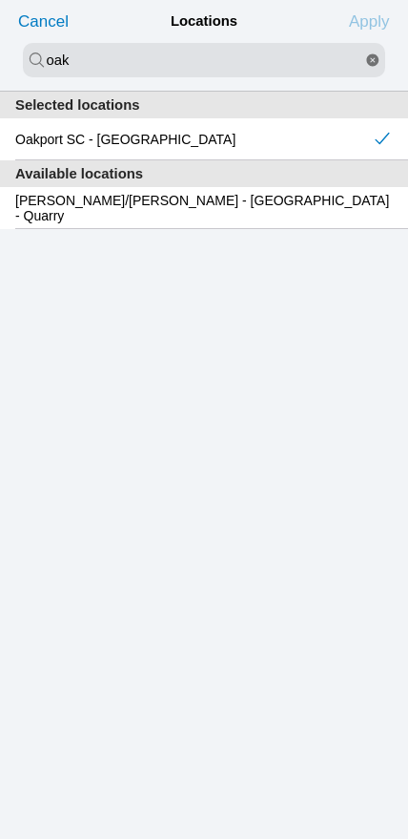
click at [0, 0] on slot "Apply" at bounding box center [0, 0] width 0 height 0
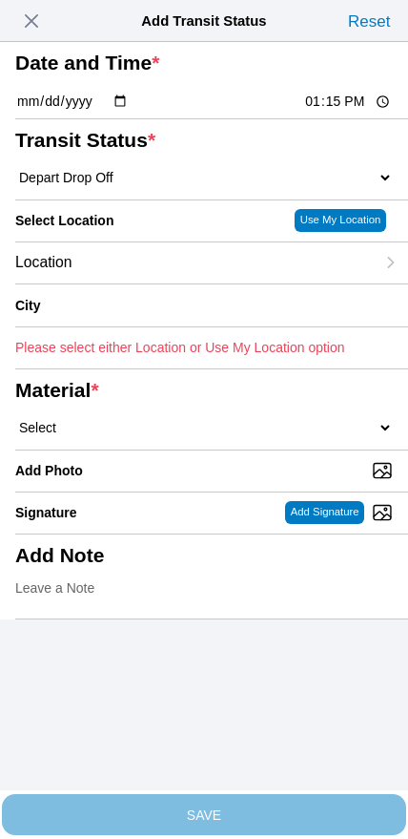
type input "[GEOGRAPHIC_DATA]"
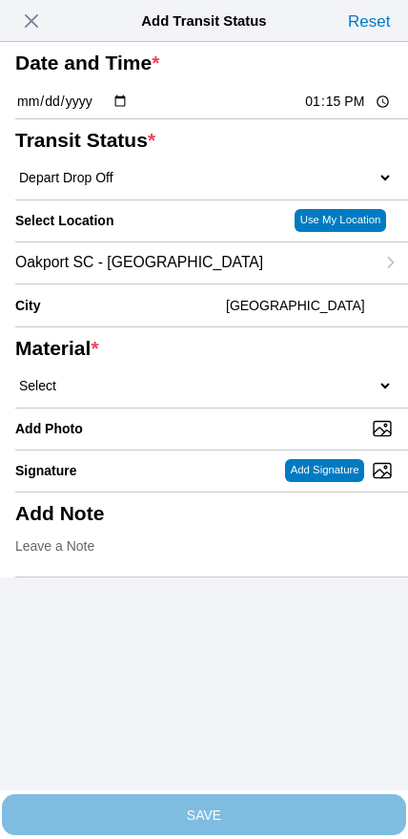
click at [229, 394] on select "Select 1" x 3" Rock 1" x 4" Rock 2" x 4" Rock Asphalt Cold Patch Backfill Spec …" at bounding box center [204, 385] width 378 height 17
select select "708648"
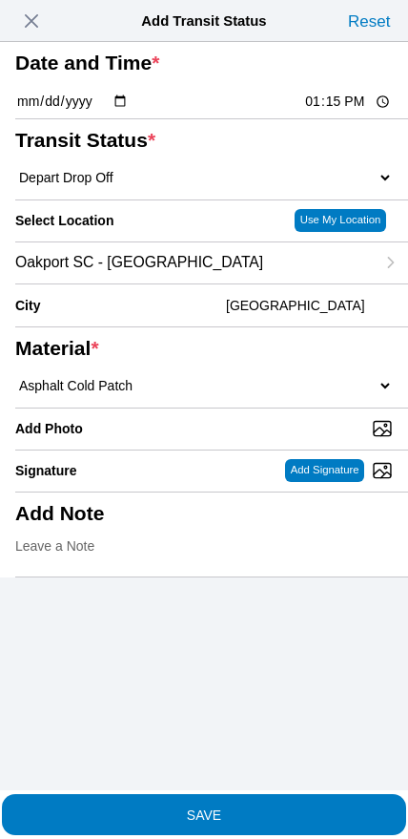
click at [206, 439] on input "Add Photo" at bounding box center [211, 428] width 393 height 21
type input "C:\fakepath\image.jpg"
click at [0, 0] on slot "SAVE" at bounding box center [0, 0] width 0 height 0
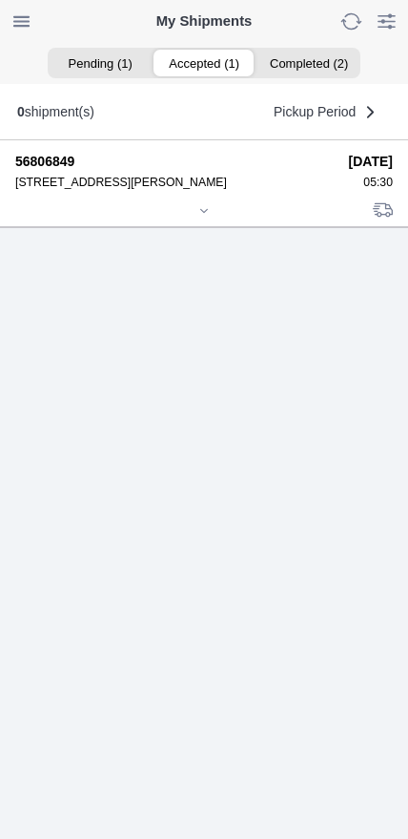
click at [205, 217] on icon at bounding box center [203, 210] width 11 height 11
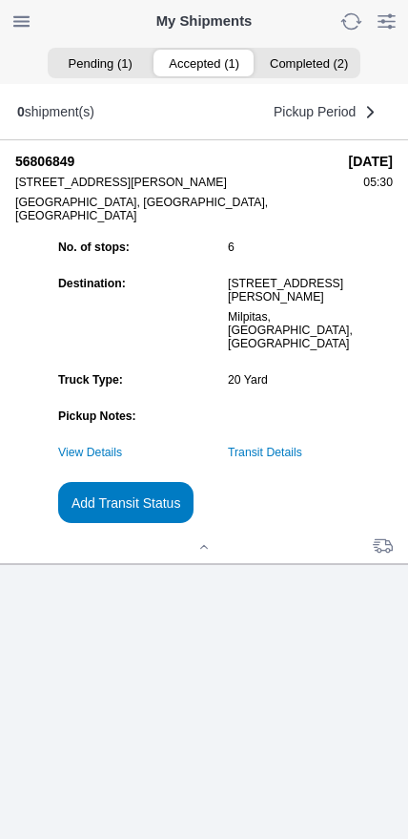
click at [302, 459] on link "Transit Details" at bounding box center [265, 452] width 74 height 13
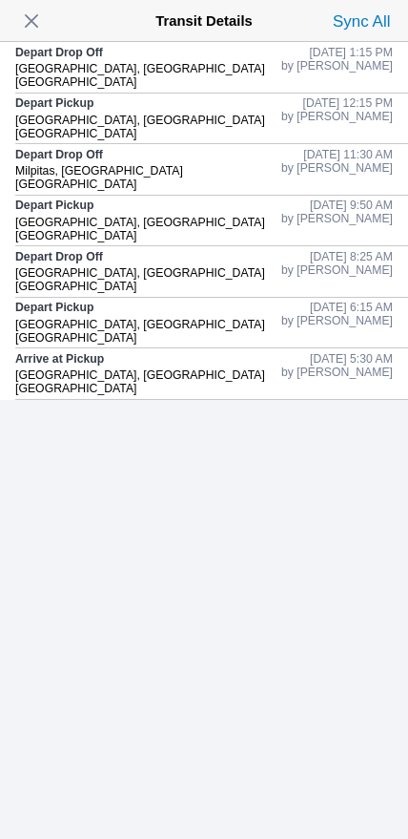
click at [33, 23] on span "button" at bounding box center [31, 21] width 27 height 27
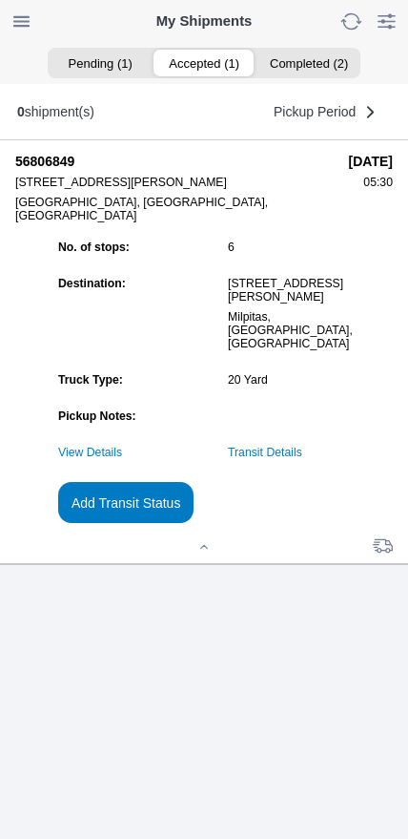
click at [0, 0] on slot "Add Transit Status" at bounding box center [0, 0] width 0 height 0
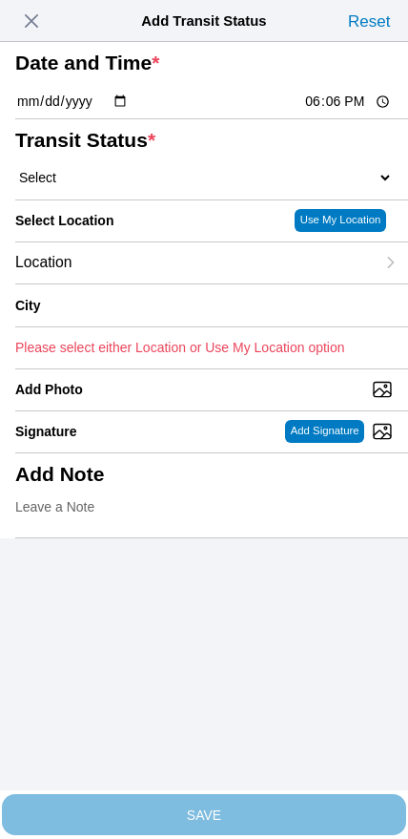
click at [319, 112] on input "18:06" at bounding box center [348, 102] width 90 height 20
type input "14:10"
click at [107, 186] on select "Select Arrive at Drop Off Arrive at Pickup Break Start Break Stop Depart Drop O…" at bounding box center [204, 177] width 378 height 17
select select "DPTPULOC"
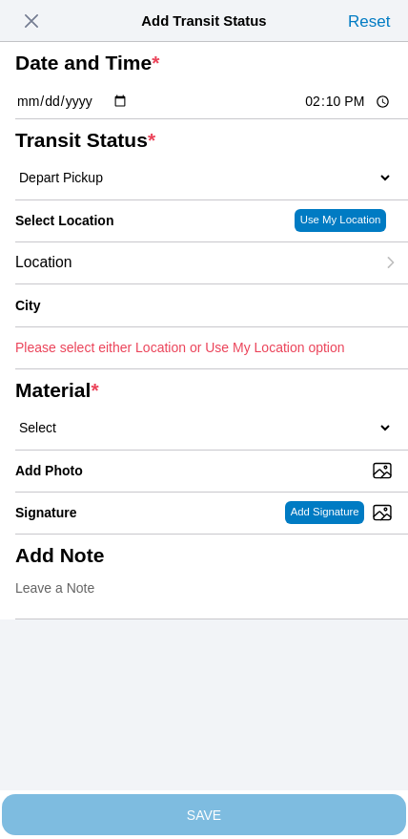
click at [145, 283] on div "Location" at bounding box center [195, 262] width 360 height 41
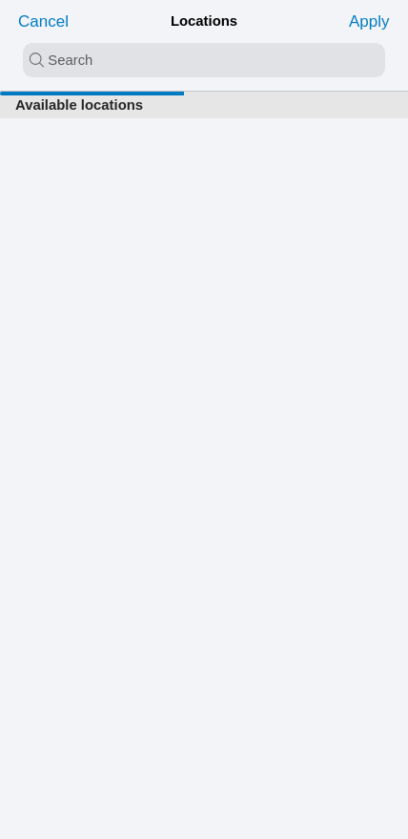
click at [173, 64] on input "search text" at bounding box center [204, 60] width 363 height 34
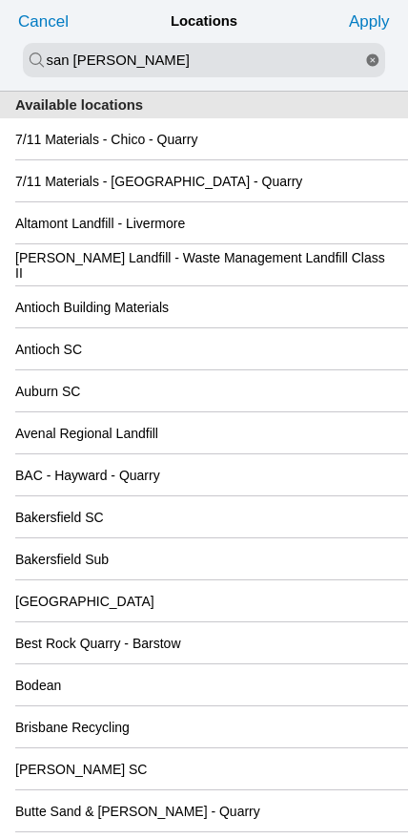
type input "san [PERSON_NAME]"
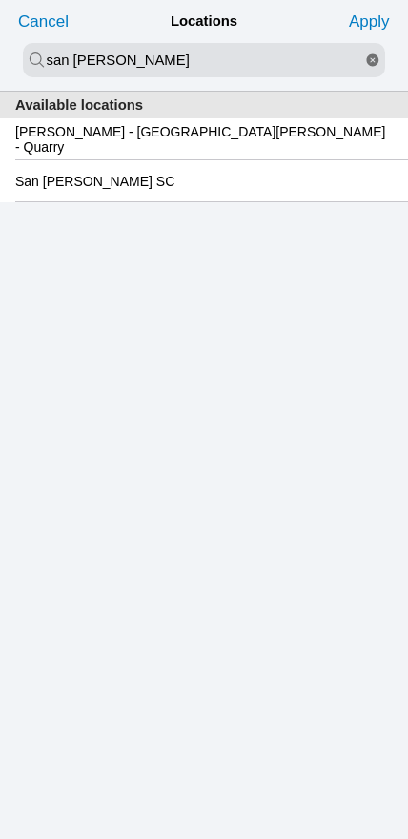
click at [0, 0] on slot "San [PERSON_NAME] SC" at bounding box center [0, 0] width 0 height 0
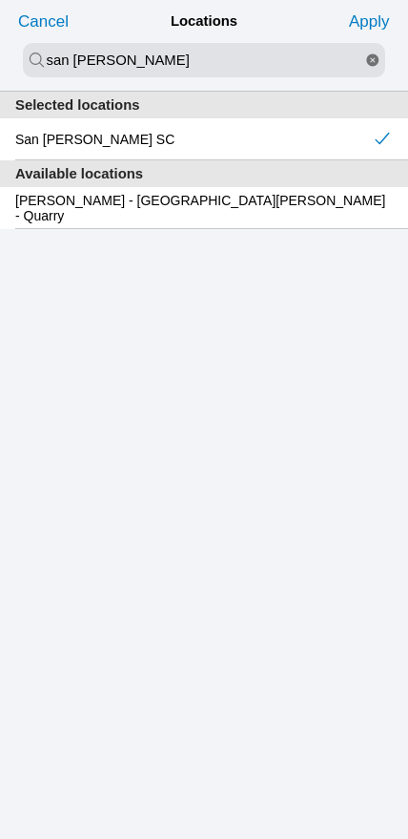
click at [0, 0] on slot "Apply" at bounding box center [0, 0] width 0 height 0
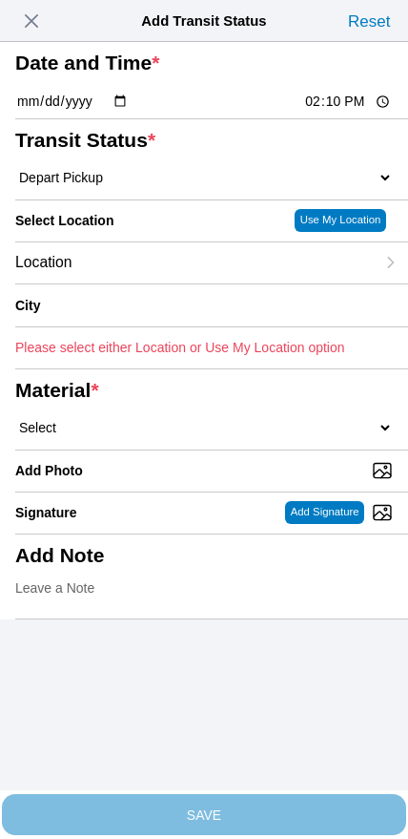
type input "[GEOGRAPHIC_DATA][PERSON_NAME]"
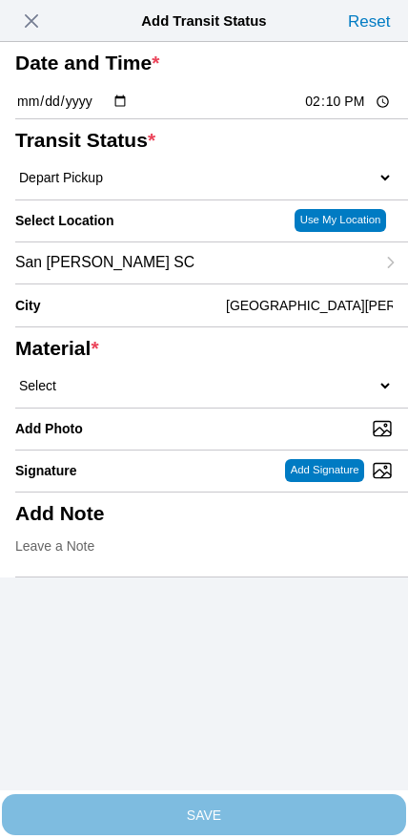
click at [329, 112] on input "14:10" at bounding box center [348, 102] width 90 height 20
type input "14:00"
click at [247, 394] on select "Select 1" x 3" Rock 1" x 4" Rock 2" x 4" Rock Asphalt Cold Patch Backfill Spec …" at bounding box center [204, 385] width 378 height 17
select select "708654"
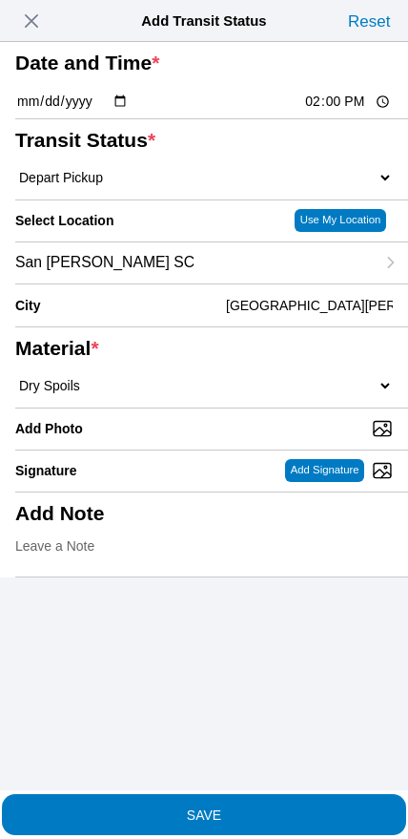
click at [254, 810] on span "SAVE" at bounding box center [204, 813] width 378 height 13
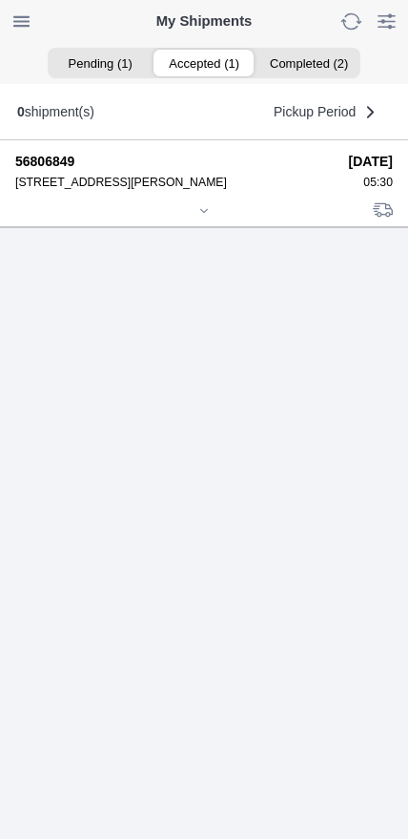
click at [210, 217] on icon at bounding box center [203, 210] width 11 height 11
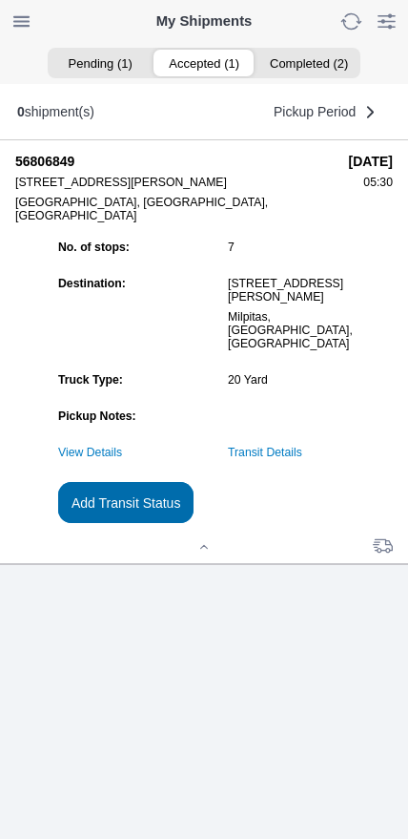
click at [194, 523] on button "Add Transit Status" at bounding box center [126, 502] width 136 height 41
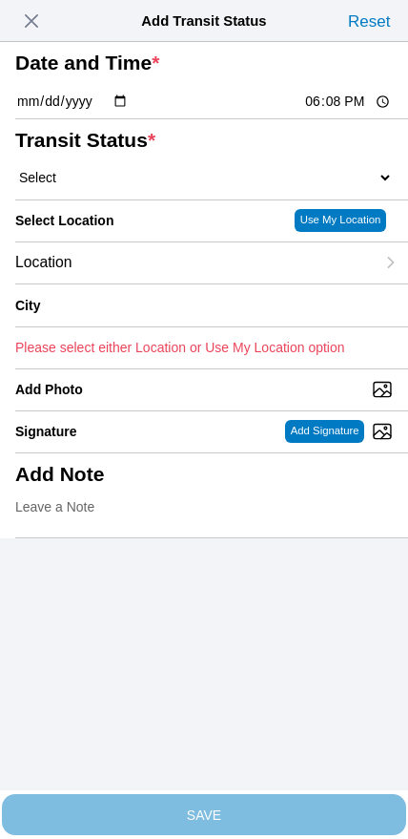
click at [327, 112] on input "18:08" at bounding box center [348, 102] width 90 height 20
type input "15:45"
click at [114, 186] on select "Select Arrive at Drop Off Arrive at Pickup Break Start Break Stop Depart Drop O…" at bounding box center [204, 177] width 378 height 17
select select "BREAKSTART"
click at [143, 283] on div "Location" at bounding box center [195, 262] width 360 height 41
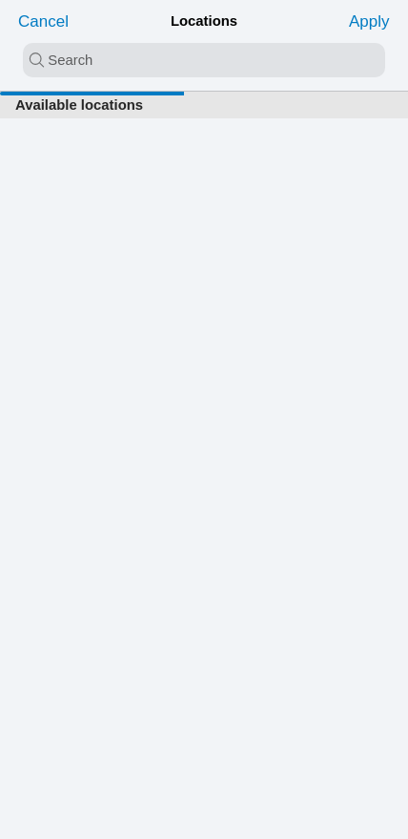
click at [178, 66] on input "search text" at bounding box center [204, 60] width 363 height 34
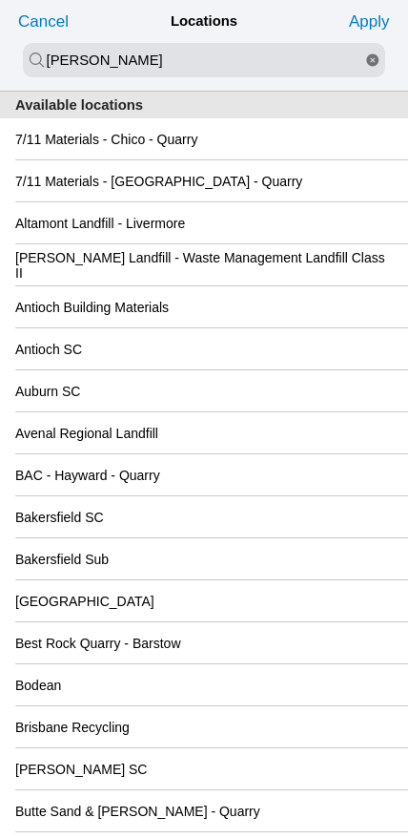
type input "[PERSON_NAME]"
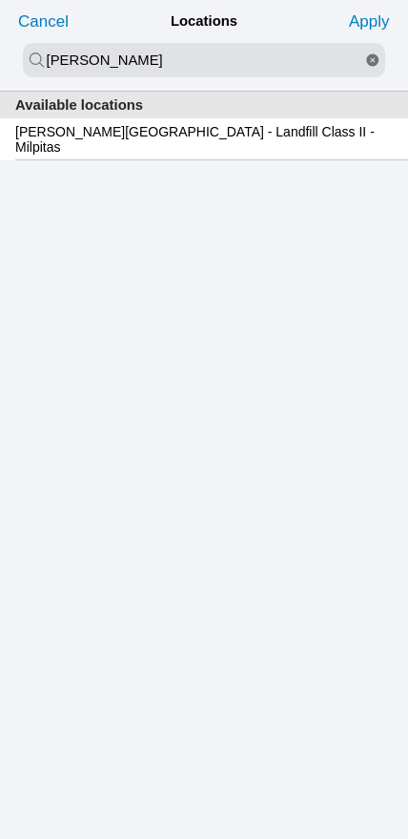
click at [0, 0] on slot "[PERSON_NAME][GEOGRAPHIC_DATA] - Landfill Class II - Milpitas" at bounding box center [0, 0] width 0 height 0
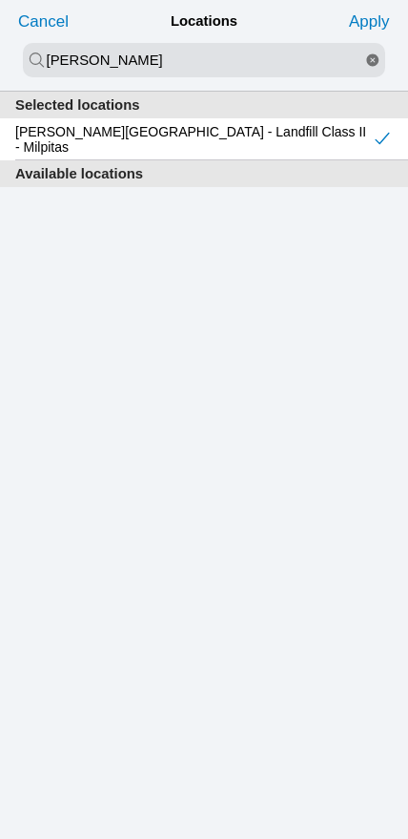
click at [0, 0] on slot "Apply" at bounding box center [0, 0] width 0 height 0
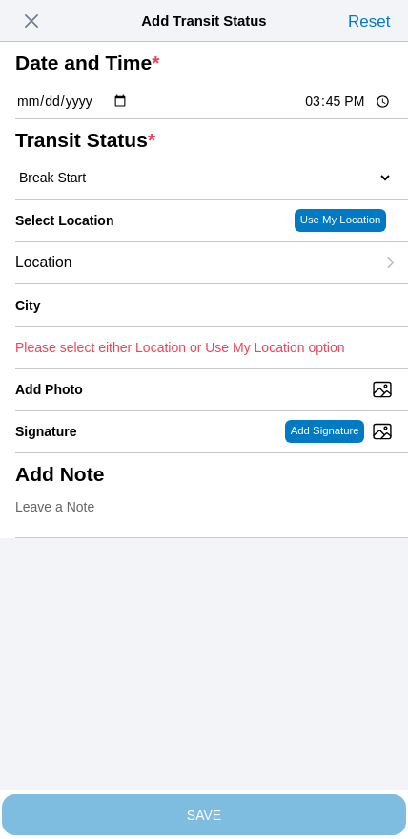
type input "Milpitas"
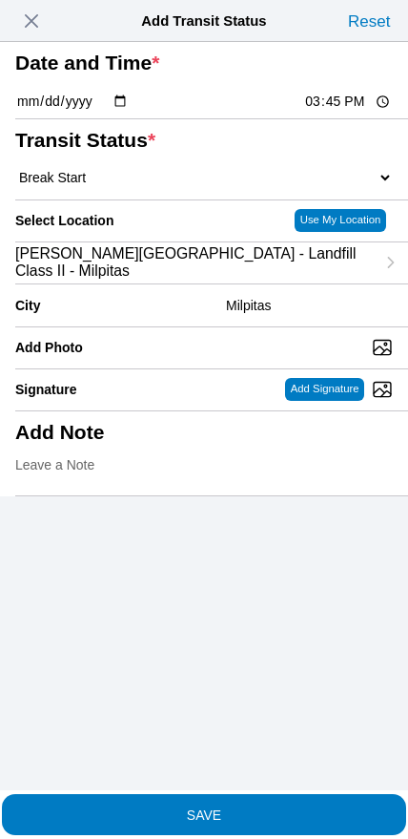
click at [0, 0] on slot "SAVE" at bounding box center [0, 0] width 0 height 0
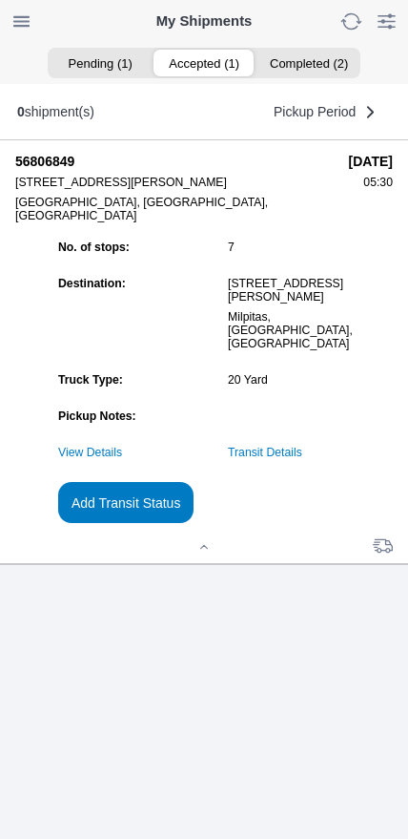
click at [0, 0] on slot "Add Transit Status" at bounding box center [0, 0] width 0 height 0
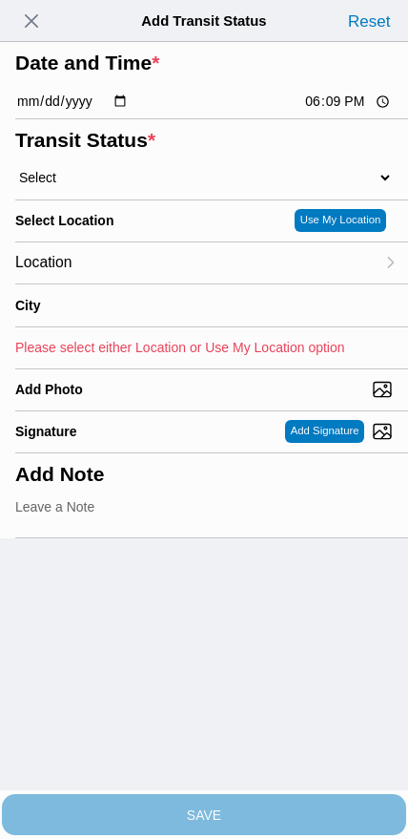
click at [337, 112] on input "18:09" at bounding box center [348, 102] width 90 height 20
type input "16:15"
click at [132, 186] on select "Select Arrive at Drop Off Arrive at Pickup Break Start Break Stop Depart Drop O…" at bounding box center [204, 177] width 378 height 17
select select "BREAKSTOP"
click at [147, 283] on div "Location" at bounding box center [195, 262] width 360 height 41
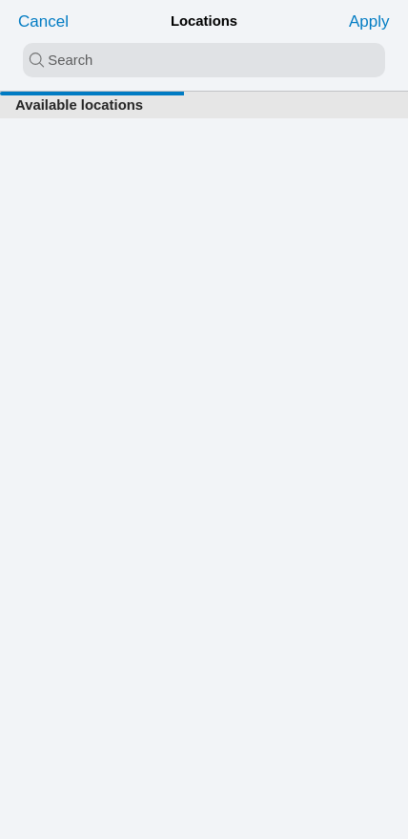
click at [189, 50] on input "search text" at bounding box center [204, 60] width 363 height 34
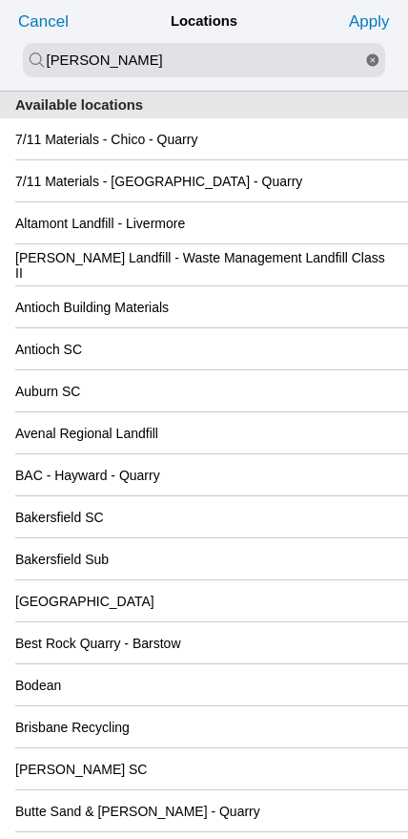
type input "[PERSON_NAME]"
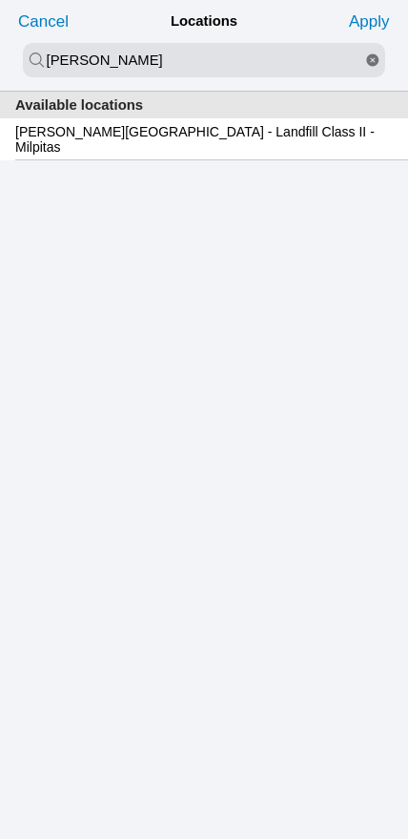
click at [0, 0] on slot "[PERSON_NAME][GEOGRAPHIC_DATA] - Landfill Class II - Milpitas" at bounding box center [0, 0] width 0 height 0
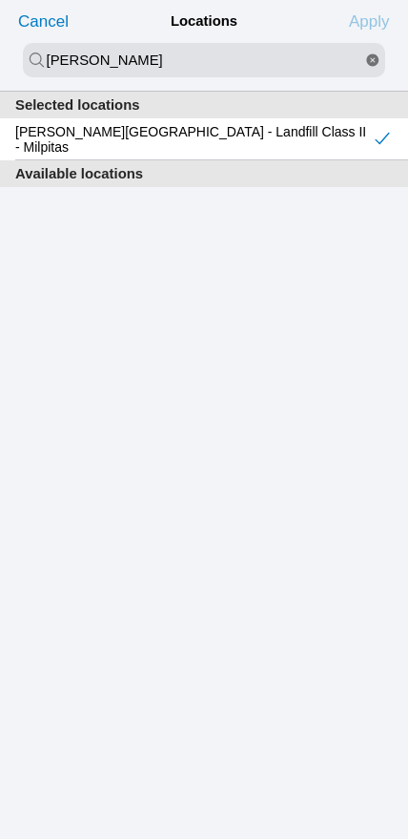
click at [0, 0] on slot "Apply" at bounding box center [0, 0] width 0 height 0
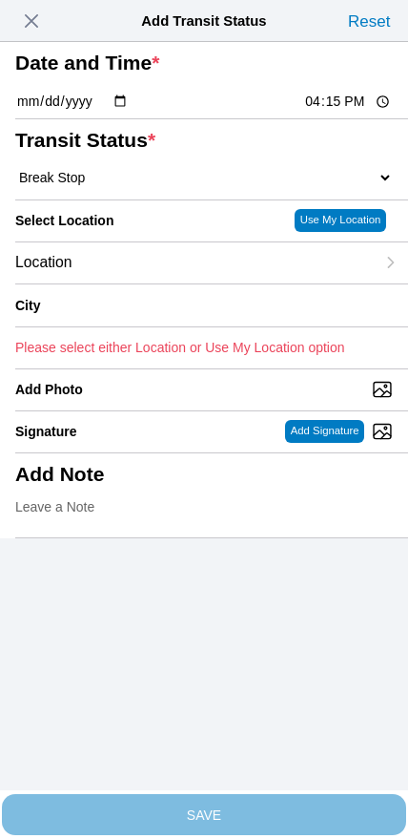
type input "Milpitas"
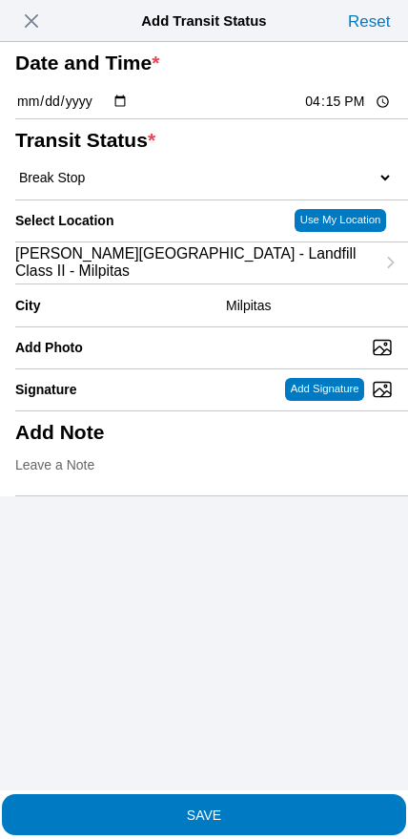
click at [0, 0] on slot "SAVE" at bounding box center [0, 0] width 0 height 0
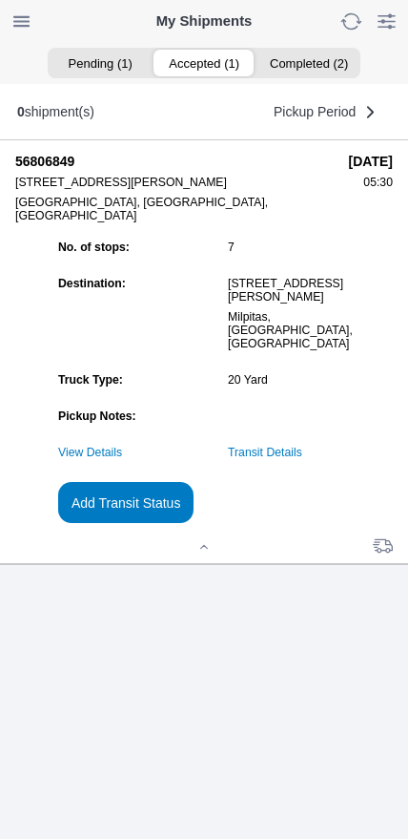
click at [0, 0] on slot "Add Transit Status" at bounding box center [0, 0] width 0 height 0
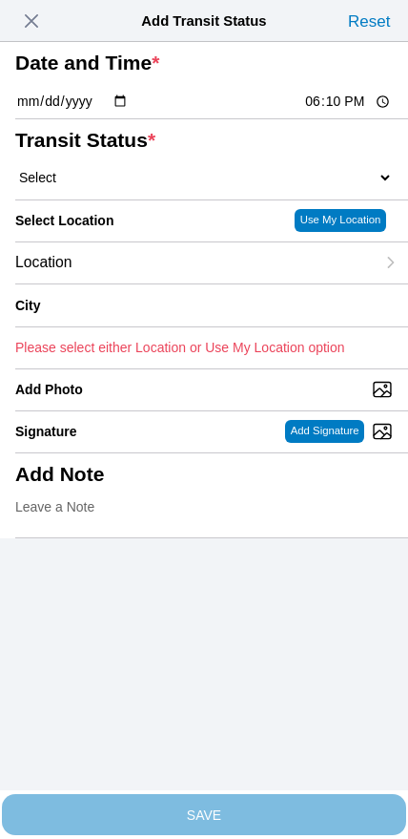
click at [320, 112] on input "18:10" at bounding box center [348, 102] width 90 height 20
type input "17:00"
click at [108, 186] on select "Select Arrive at Drop Off Arrive at Pickup Break Start Break Stop Depart Drop O…" at bounding box center [204, 177] width 378 height 17
select select "DPTDLVLOC"
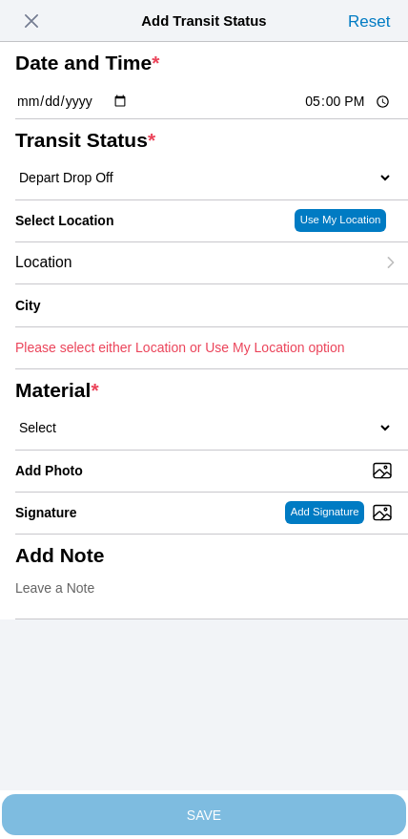
click at [136, 283] on div "Location" at bounding box center [195, 262] width 360 height 41
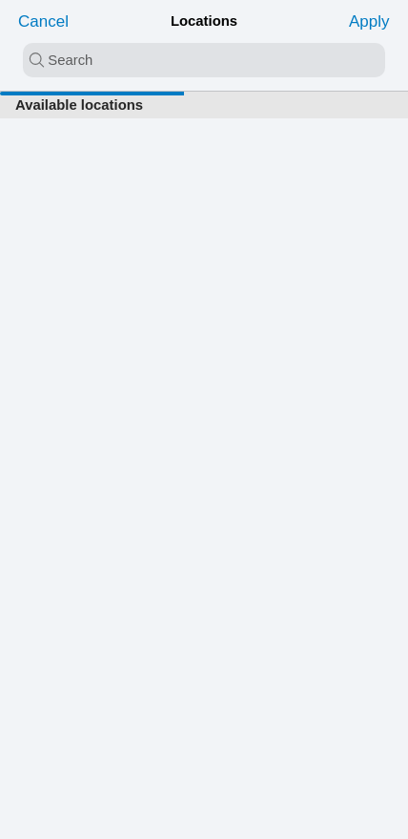
click at [197, 71] on input "search text" at bounding box center [204, 60] width 363 height 34
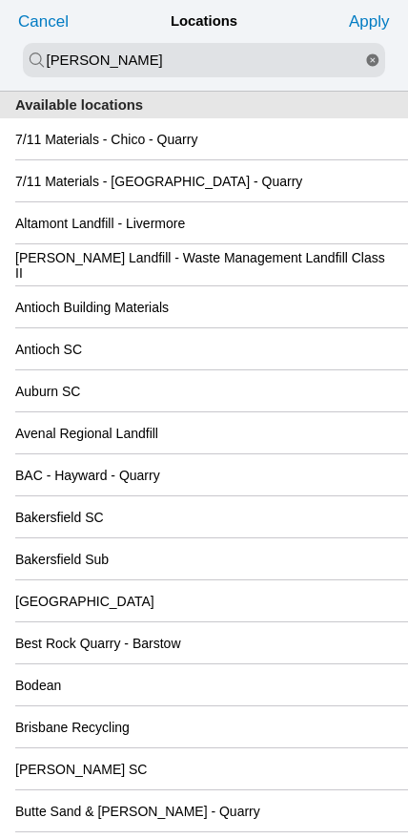
type input "[PERSON_NAME]"
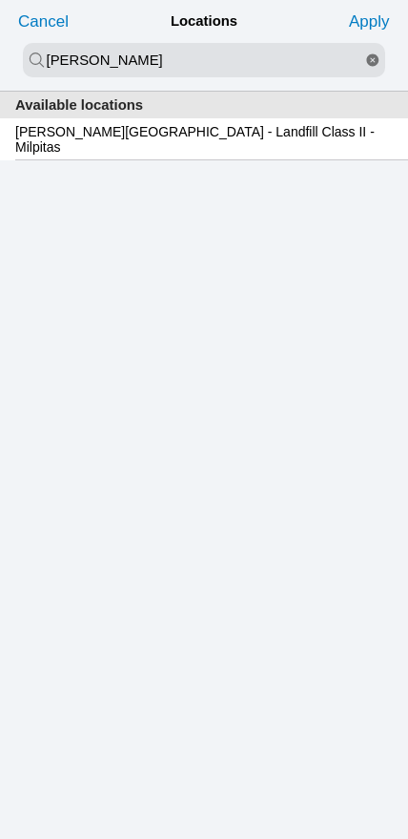
click at [211, 159] on div "[PERSON_NAME][GEOGRAPHIC_DATA] - Landfill Class II - Milpitas" at bounding box center [204, 138] width 378 height 41
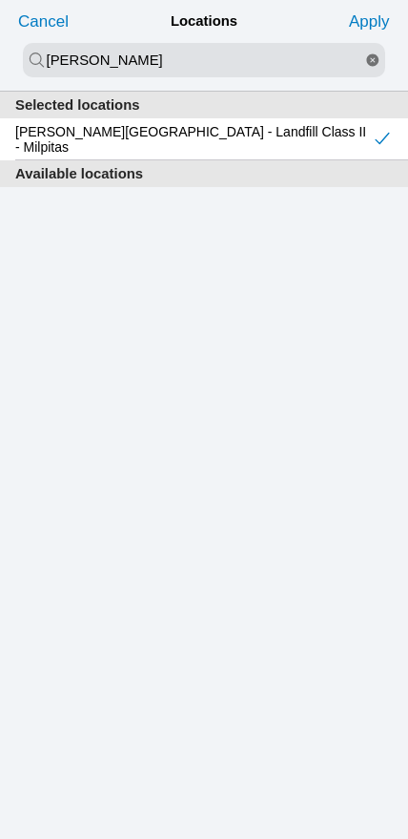
click at [0, 0] on slot "Apply" at bounding box center [0, 0] width 0 height 0
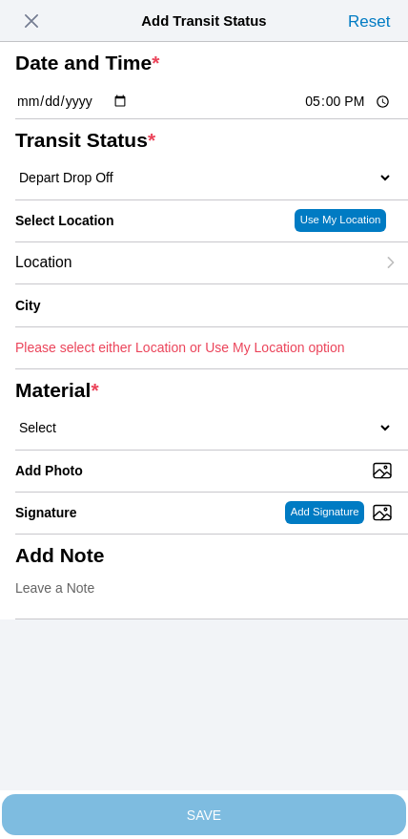
type input "Milpitas"
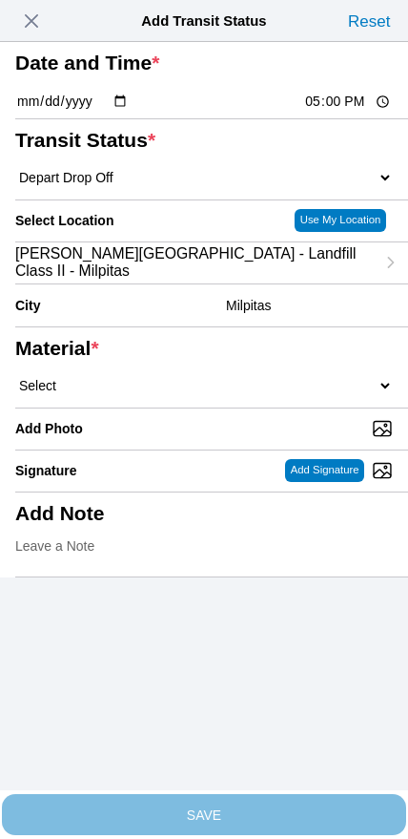
click at [195, 394] on select "Select 1" x 3" Rock 1" x 4" Rock 2" x 4" Rock Asphalt Cold Patch Backfill Spec …" at bounding box center [204, 385] width 378 height 17
select select "708654"
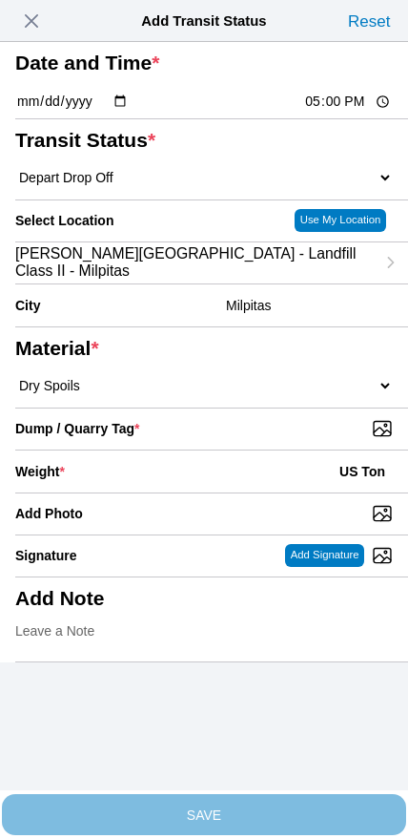
click at [275, 439] on input "Dump / Quarry Tag *" at bounding box center [211, 428] width 393 height 21
type input "C:\fakepath\image.jpg"
click at [190, 492] on div "Weight * US Ton" at bounding box center [204, 471] width 378 height 42
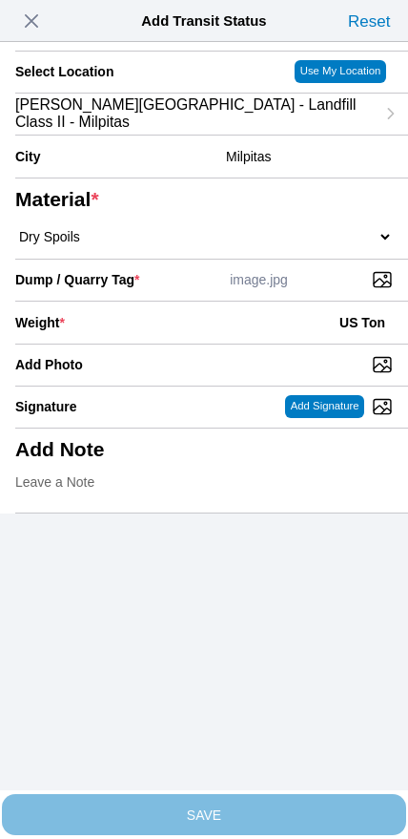
scroll to position [172, 0]
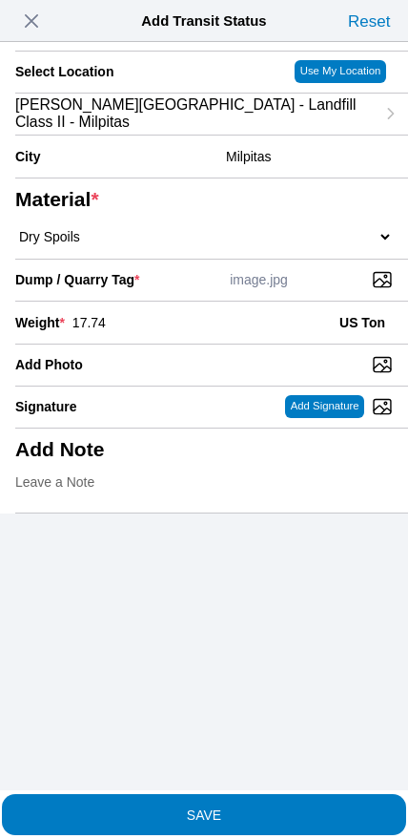
type input "17.74"
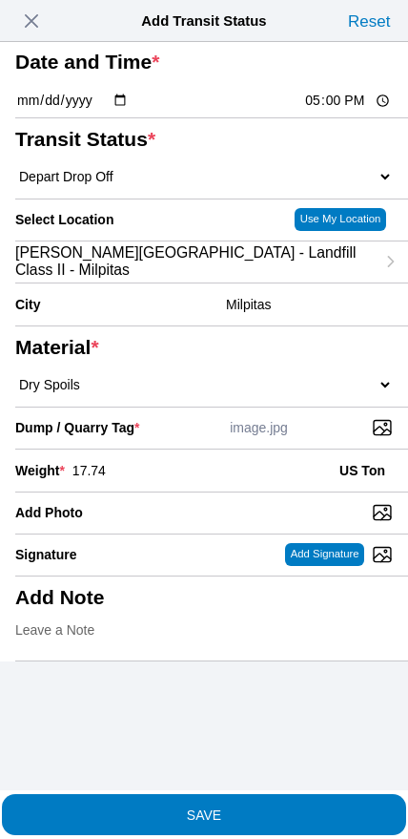
scroll to position [68, 0]
click at [240, 809] on span "SAVE" at bounding box center [204, 813] width 378 height 13
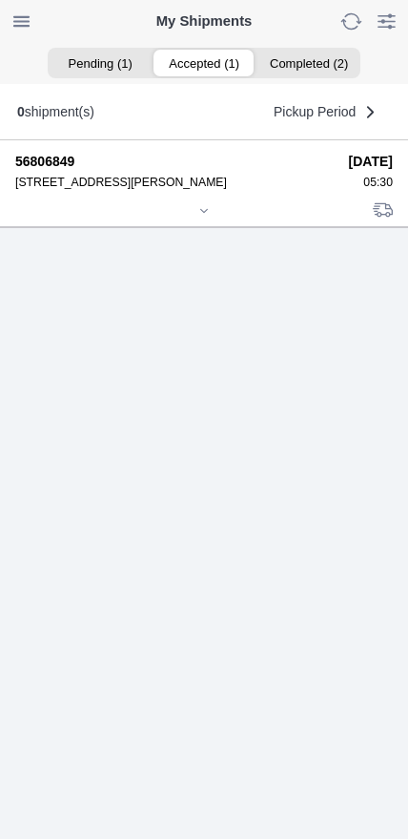
click at [197, 219] on div at bounding box center [204, 212] width 378 height 14
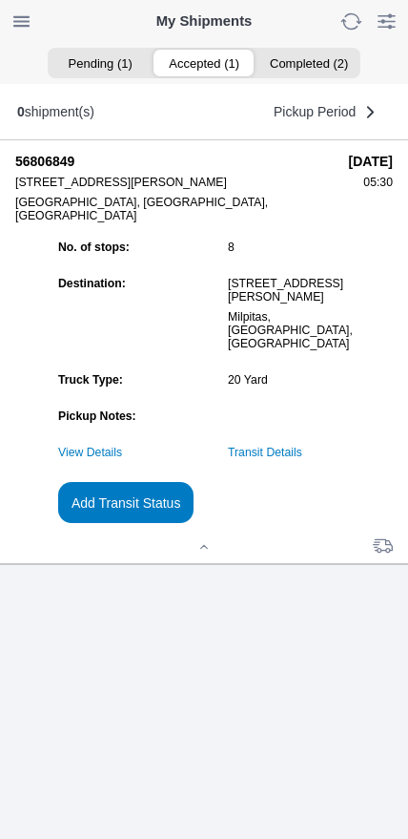
click at [0, 0] on slot "Add Transit Status" at bounding box center [0, 0] width 0 height 0
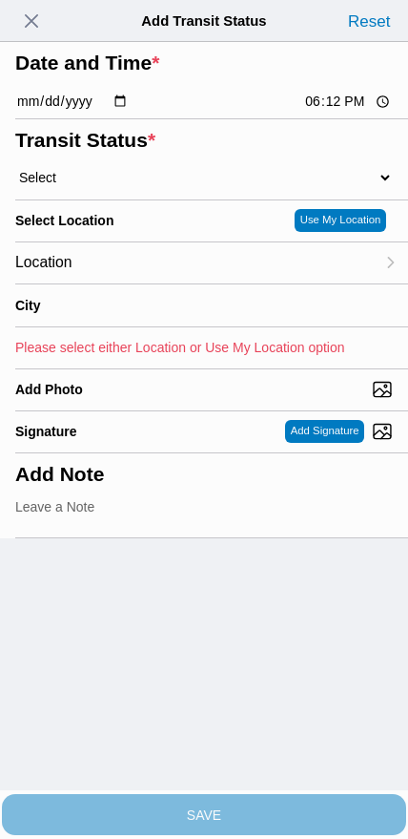
click at [337, 112] on input "18:12" at bounding box center [348, 102] width 90 height 20
type input "19:30"
click at [117, 186] on select "Select Arrive at Drop Off Arrive at Pickup Break Start Break Stop Depart Drop O…" at bounding box center [204, 177] width 378 height 17
select select "DELIVRED"
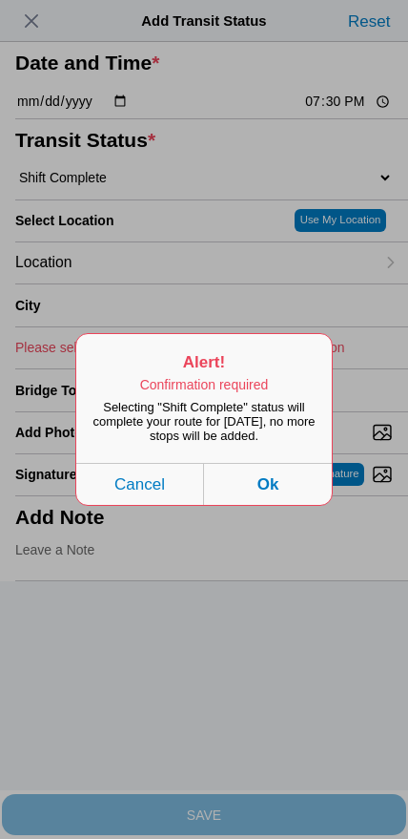
click at [308, 500] on button "Ok" at bounding box center [268, 484] width 128 height 42
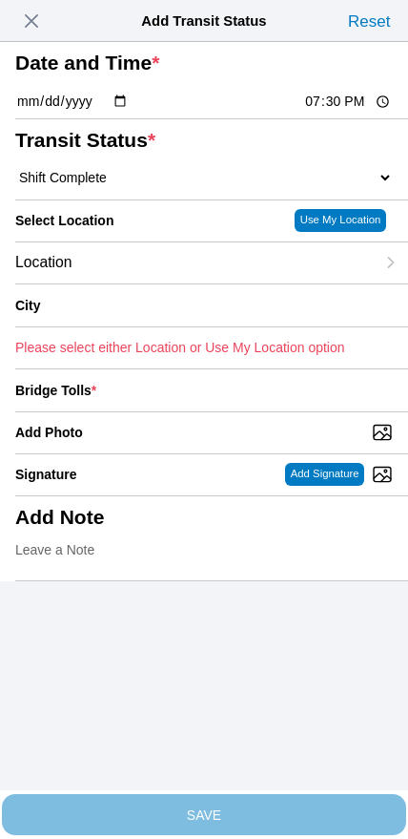
click at [134, 283] on div "Location" at bounding box center [195, 262] width 360 height 41
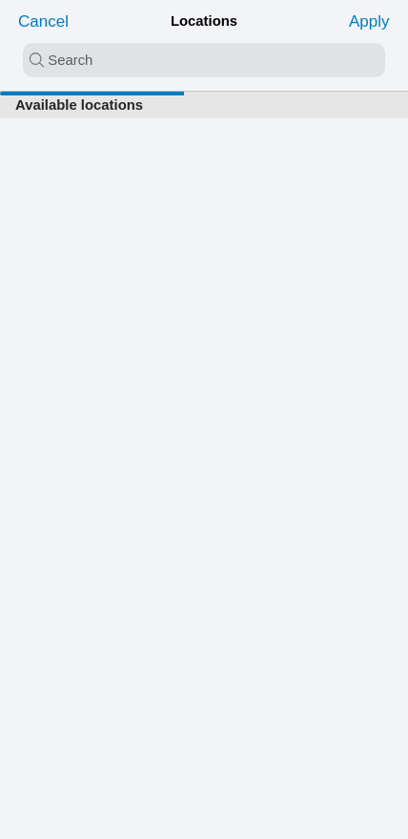
click at [156, 62] on input "search text" at bounding box center [204, 60] width 363 height 34
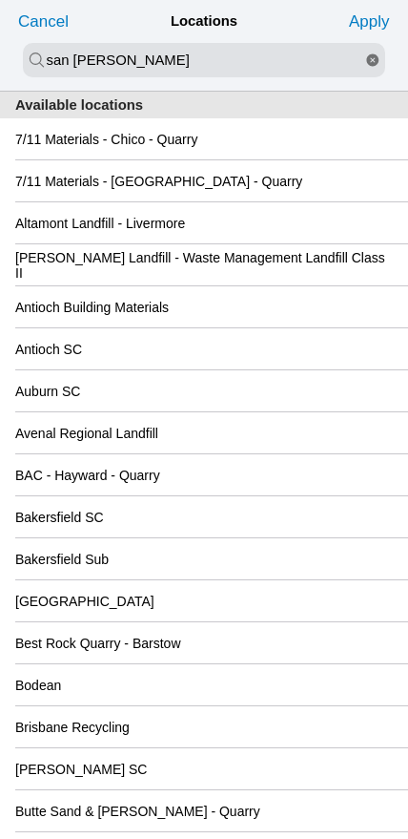
type input "san [PERSON_NAME]"
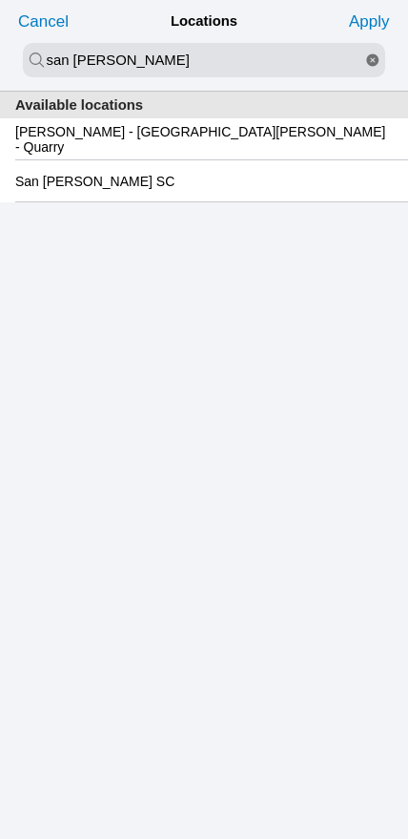
click at [0, 0] on slot "San [PERSON_NAME] SC" at bounding box center [0, 0] width 0 height 0
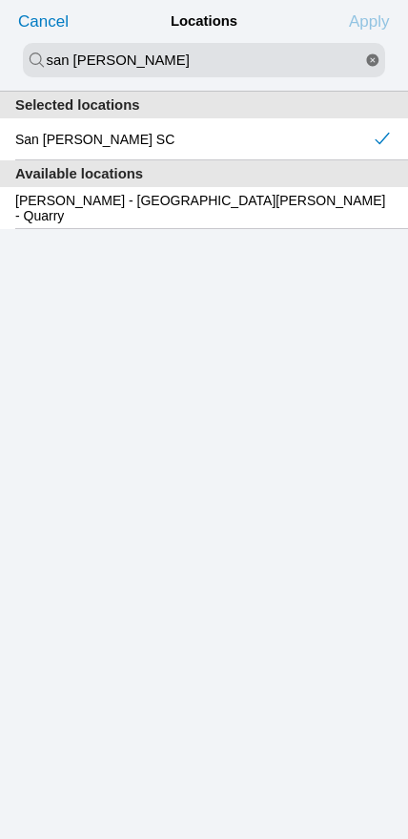
click at [0, 0] on slot "Apply" at bounding box center [0, 0] width 0 height 0
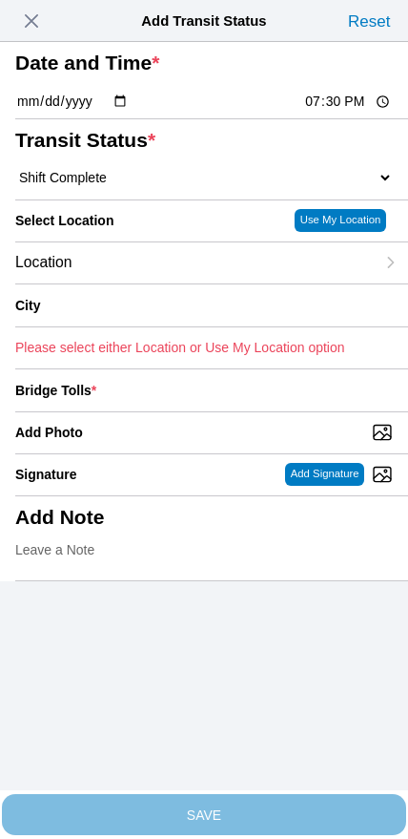
type input "[GEOGRAPHIC_DATA][PERSON_NAME]"
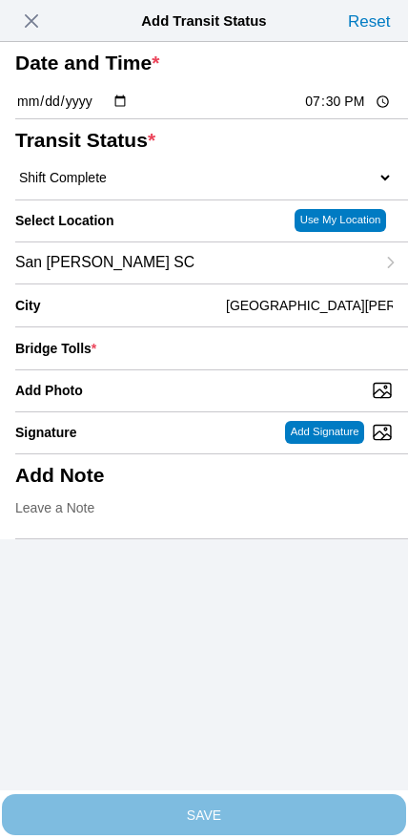
click at [237, 401] on input "Add Photo" at bounding box center [211, 390] width 393 height 21
type input "C:\fakepath\IMG_6983.jpeg"
click at [299, 369] on input "number" at bounding box center [248, 348] width 289 height 42
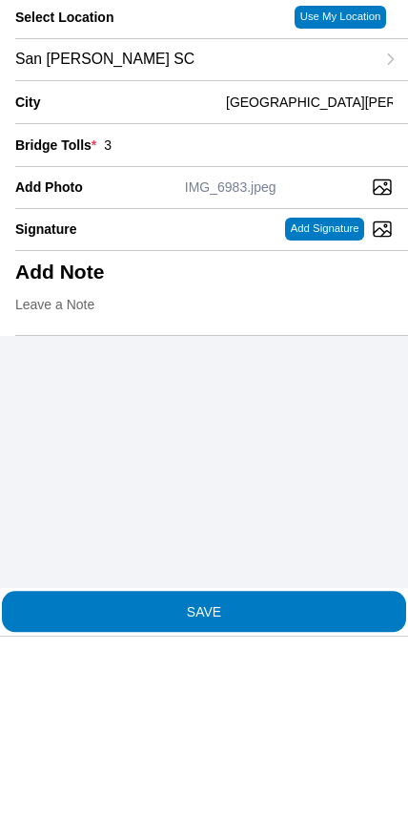
type input "3"
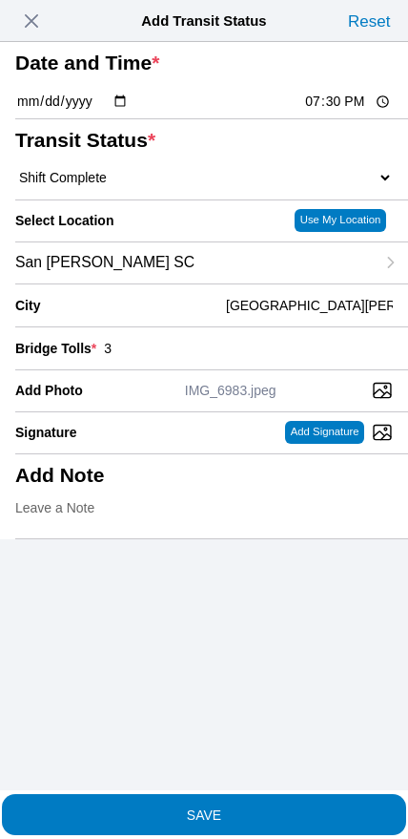
click at [281, 813] on button "SAVE" at bounding box center [204, 814] width 405 height 41
